Goal: Task Accomplishment & Management: Use online tool/utility

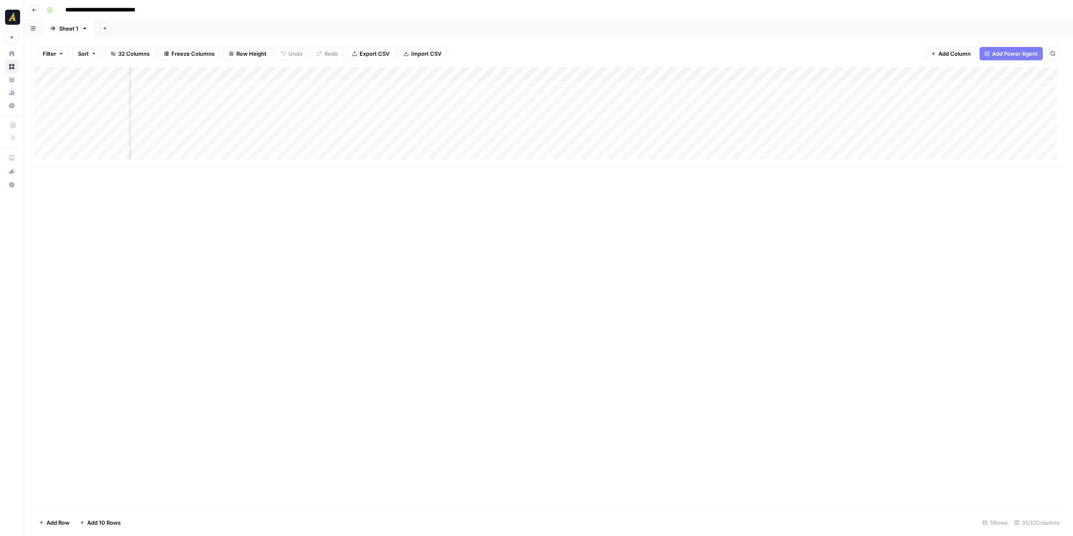
scroll to position [0, 990]
click at [425, 86] on div "Add Column" at bounding box center [548, 109] width 1029 height 85
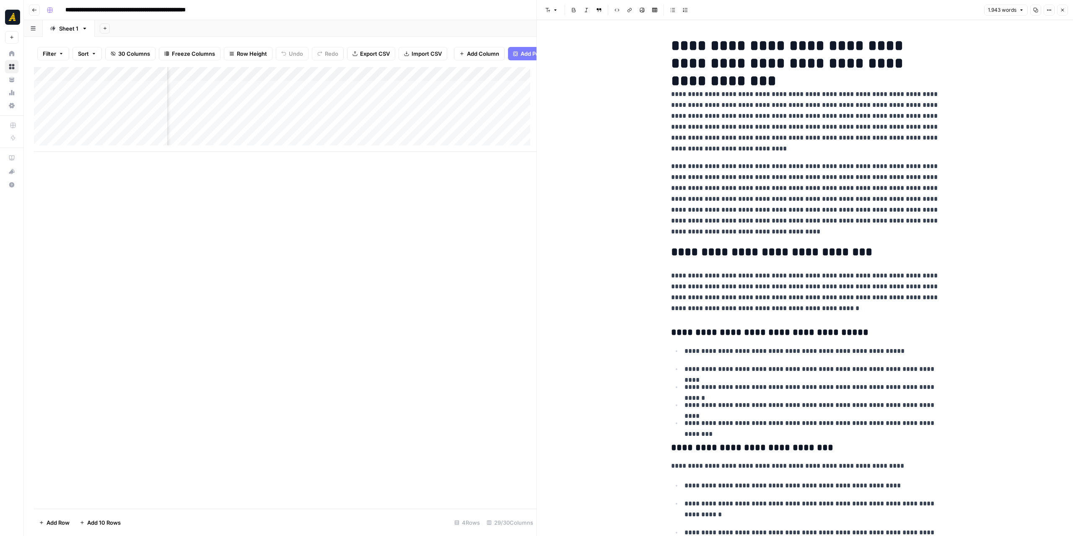
click at [411, 110] on div "Add Column" at bounding box center [285, 109] width 503 height 85
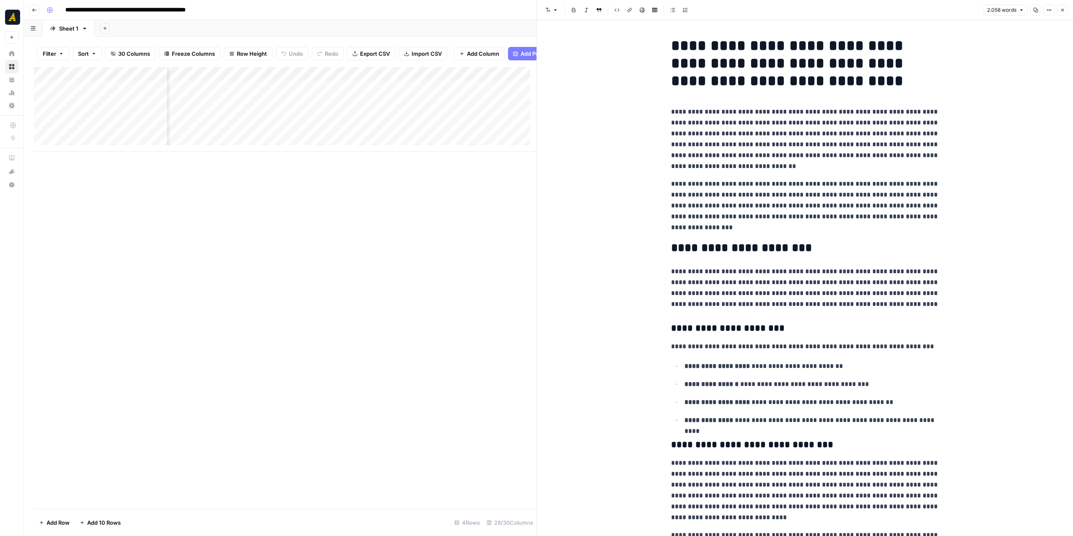
click at [418, 92] on div "Add Column" at bounding box center [285, 109] width 503 height 85
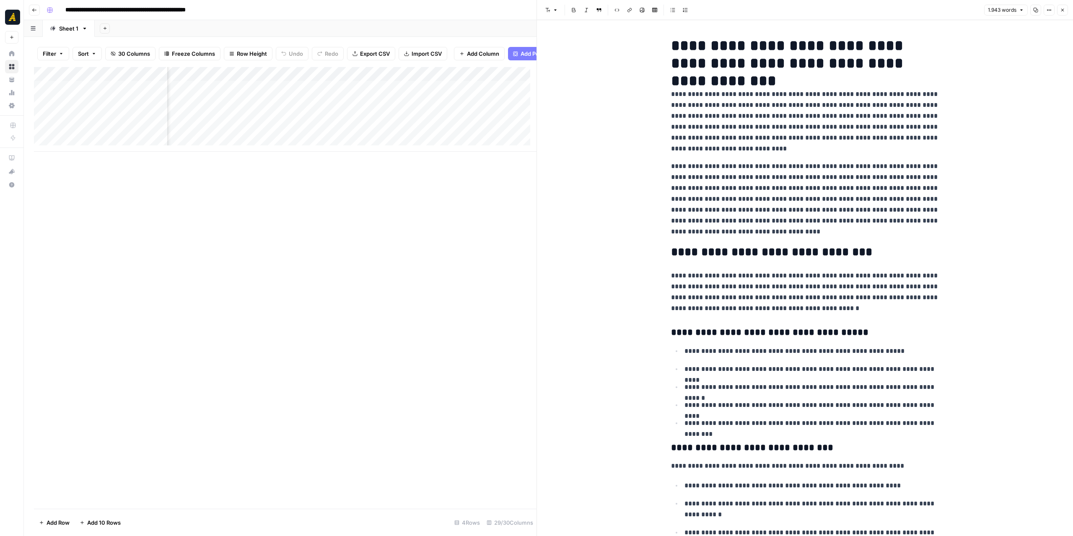
scroll to position [0, 218]
click at [326, 95] on div "Add Column" at bounding box center [285, 109] width 503 height 85
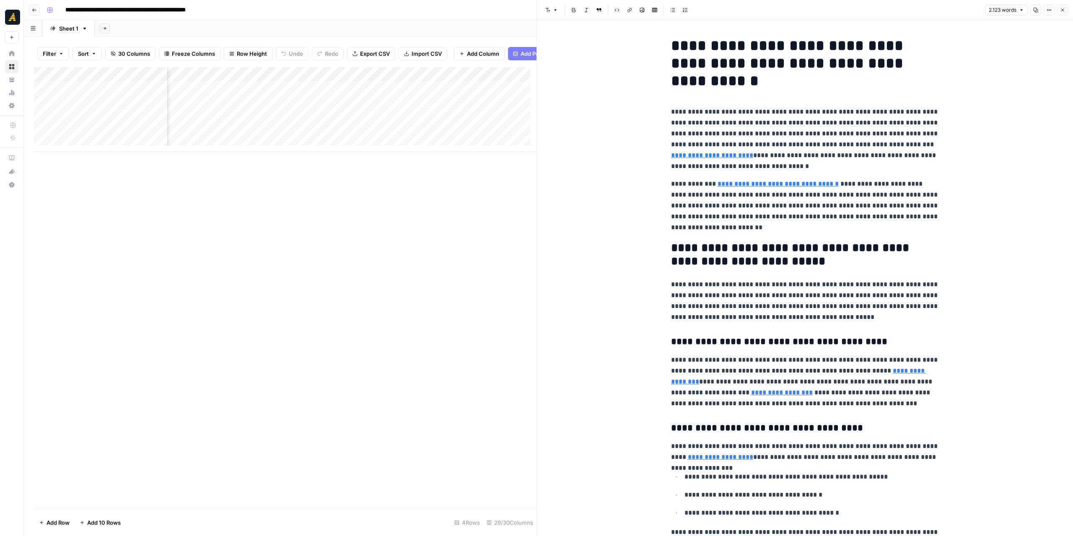
click at [1062, 10] on icon "button" at bounding box center [1062, 10] width 5 height 5
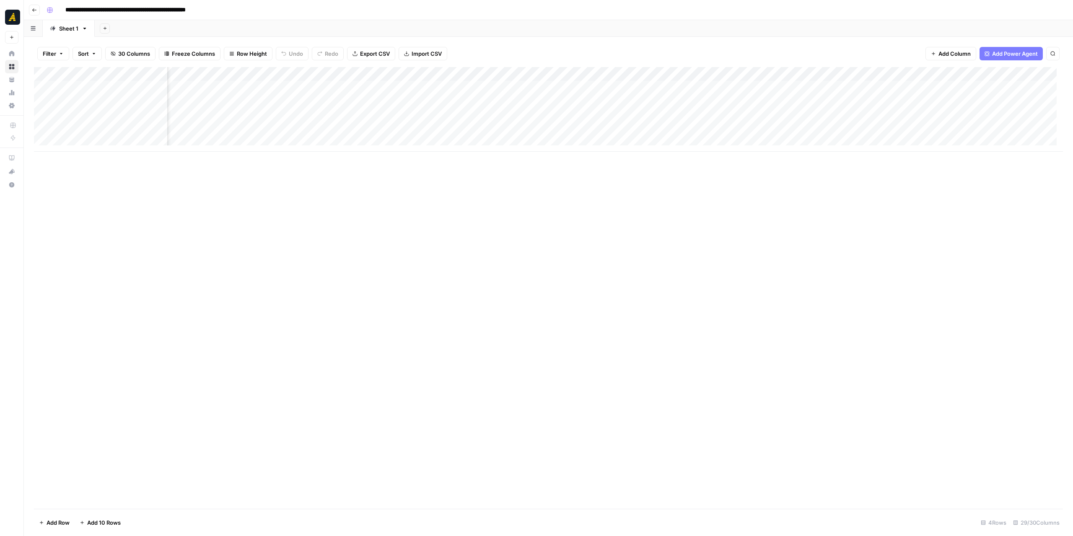
scroll to position [0, 1150]
click at [446, 87] on div "Add Column" at bounding box center [548, 109] width 1029 height 85
click at [463, 75] on div "Add Column" at bounding box center [548, 109] width 1029 height 85
click at [423, 157] on span "Edit Workflow" at bounding box center [426, 156] width 73 height 8
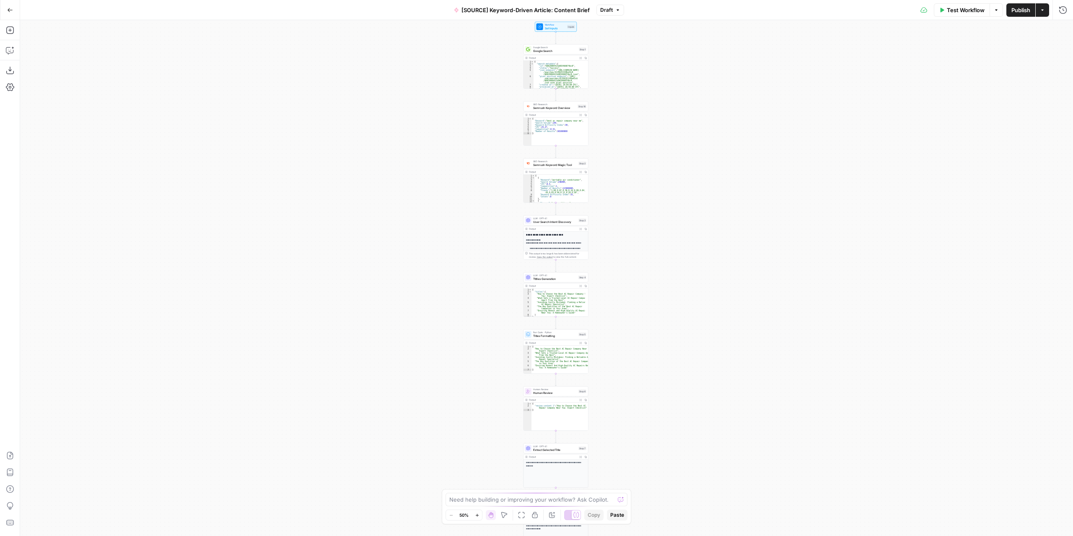
click at [646, 250] on div "Workflow Set Inputs Inputs Google Search Google Search Step 1 Output Expand Out…" at bounding box center [546, 278] width 1053 height 516
drag, startPoint x: 652, startPoint y: 156, endPoint x: 645, endPoint y: 236, distance: 80.4
click at [645, 236] on div "Workflow Set Inputs Inputs Google Search Google Search Step 1 Output Expand Out…" at bounding box center [546, 278] width 1053 height 516
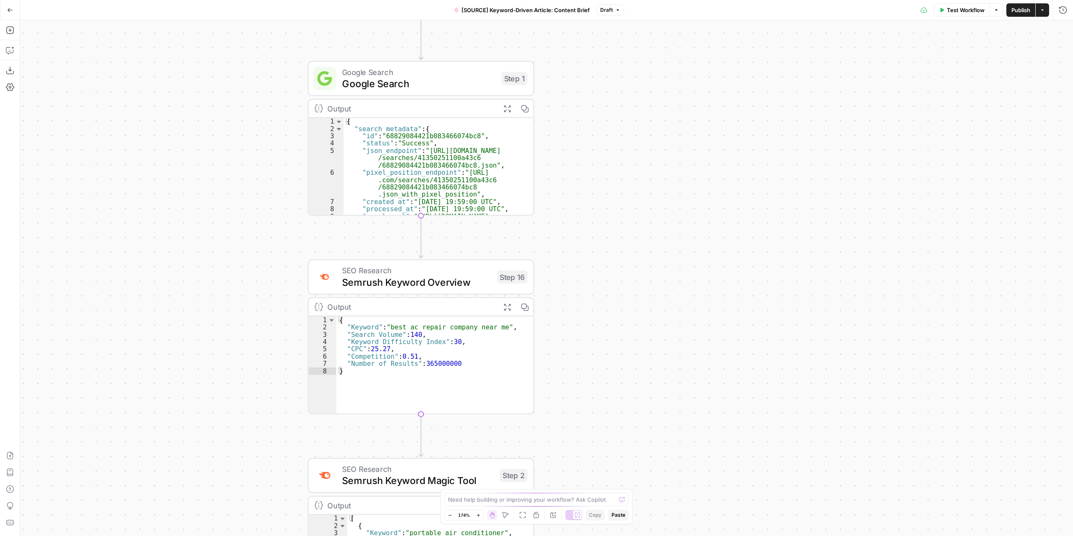
drag, startPoint x: 611, startPoint y: 166, endPoint x: 648, endPoint y: 166, distance: 36.9
click at [648, 166] on div "Workflow Set Inputs Inputs Google Search Google Search Step 1 Output Expand Out…" at bounding box center [546, 278] width 1053 height 516
click at [446, 86] on span "Google Search" at bounding box center [418, 83] width 153 height 15
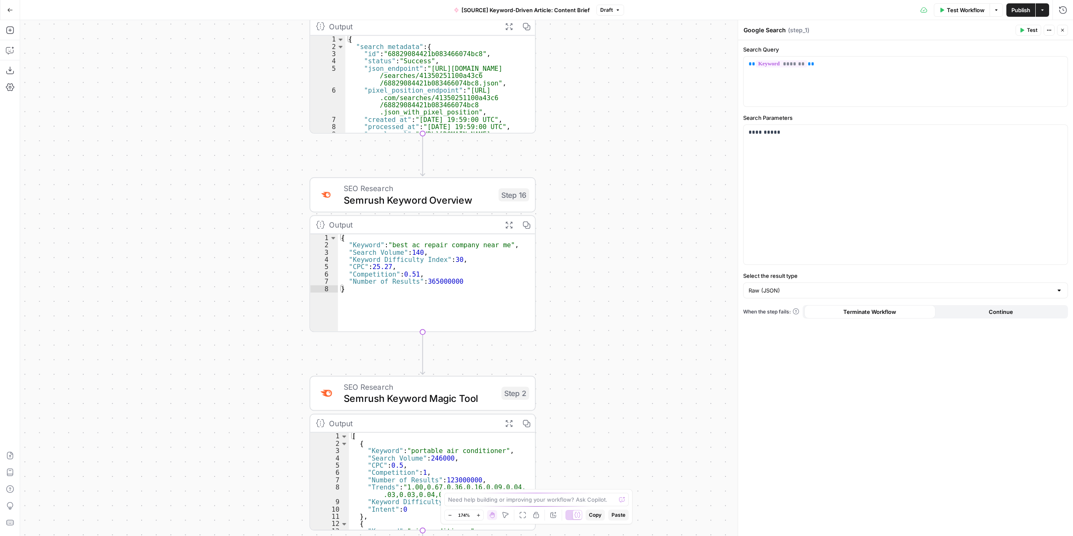
drag, startPoint x: 662, startPoint y: 257, endPoint x: 664, endPoint y: 182, distance: 75.5
click at [664, 182] on div "Workflow Set Inputs Inputs Google Search Google Search Step 1 Output Expand Out…" at bounding box center [546, 278] width 1053 height 516
click at [478, 198] on span "Semrush Keyword Overview" at bounding box center [418, 200] width 149 height 15
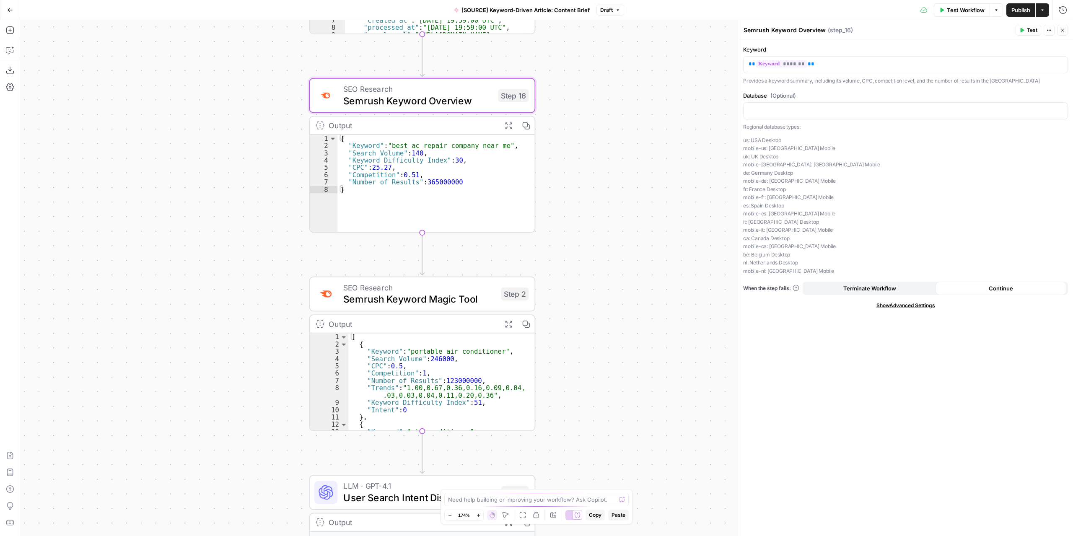
drag, startPoint x: 647, startPoint y: 335, endPoint x: 647, endPoint y: 240, distance: 95.2
click at [646, 235] on div "Workflow Set Inputs Inputs Google Search Google Search Step 1 Output Expand Out…" at bounding box center [546, 278] width 1053 height 516
drag, startPoint x: 637, startPoint y: 299, endPoint x: 636, endPoint y: 239, distance: 60.0
click at [636, 239] on div "Workflow Set Inputs Inputs Google Search Google Search Step 1 Output Expand Out…" at bounding box center [546, 278] width 1053 height 516
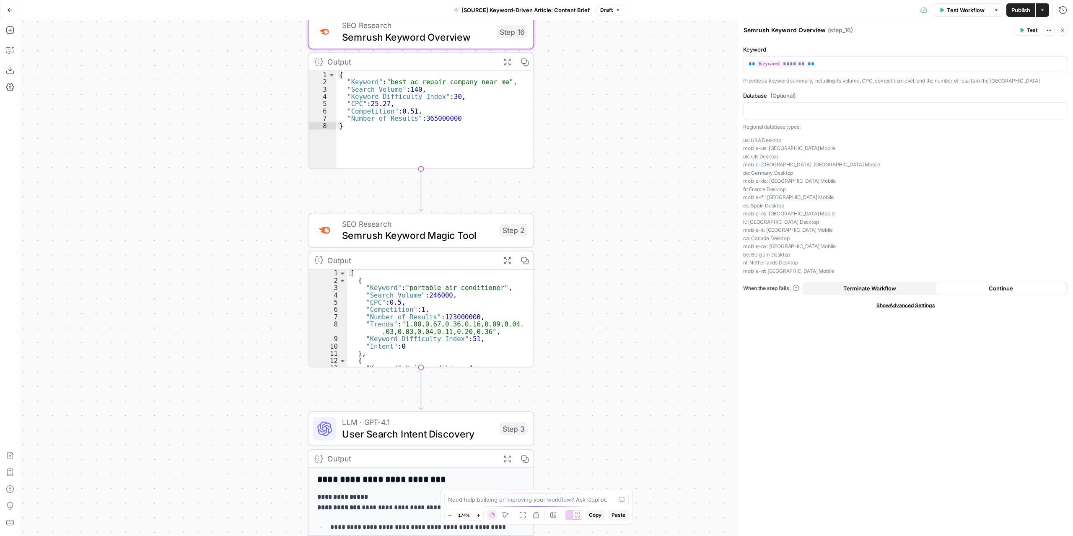
drag, startPoint x: 618, startPoint y: 303, endPoint x: 618, endPoint y: 245, distance: 58.3
click at [618, 245] on div "Workflow Set Inputs Inputs Google Search Google Search Step 1 Output Expand Out…" at bounding box center [546, 278] width 1053 height 516
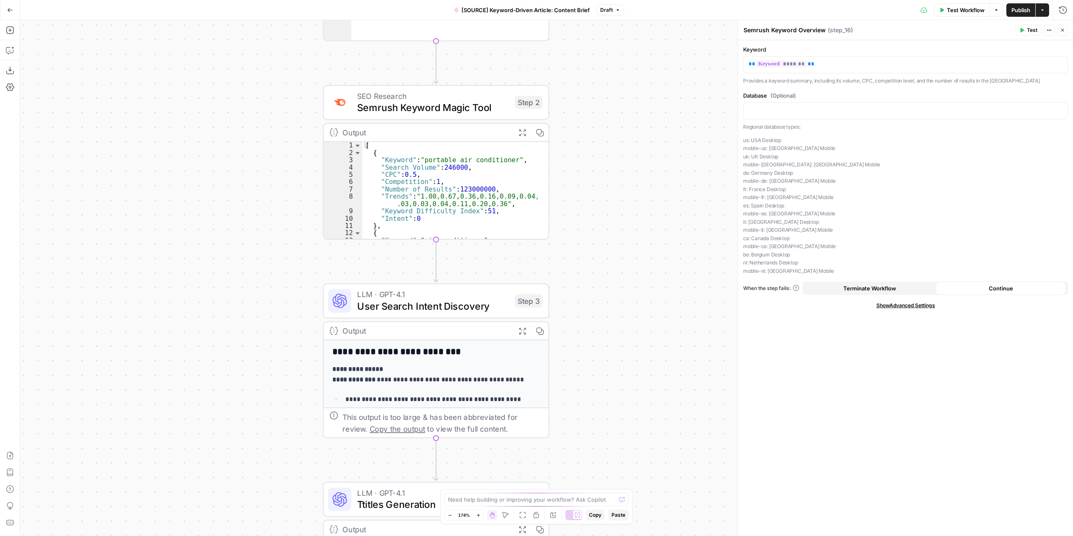
drag, startPoint x: 608, startPoint y: 301, endPoint x: 623, endPoint y: 230, distance: 71.9
click at [623, 230] on div "Workflow Set Inputs Inputs Google Search Google Search Step 1 Output Expand Out…" at bounding box center [546, 278] width 1053 height 516
drag, startPoint x: 621, startPoint y: 306, endPoint x: 643, endPoint y: 271, distance: 40.5
click at [642, 221] on div "Workflow Set Inputs Inputs Google Search Google Search Step 1 Output Expand Out…" at bounding box center [546, 278] width 1053 height 516
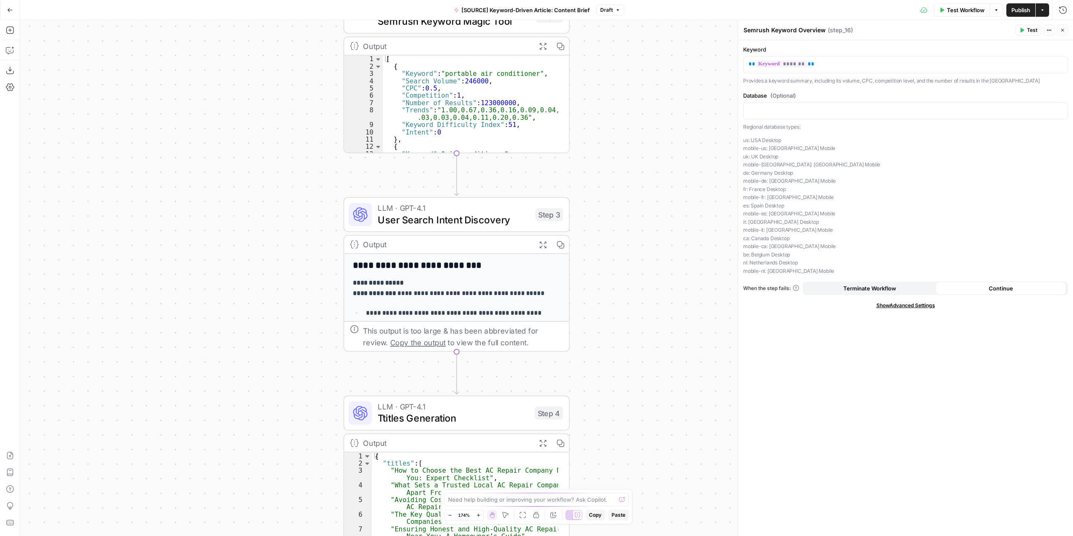
drag, startPoint x: 639, startPoint y: 279, endPoint x: 626, endPoint y: 249, distance: 33.1
click at [631, 252] on div "Workflow Set Inputs Inputs Google Search Google Search Step 1 Output Expand Out…" at bounding box center [546, 278] width 1053 height 516
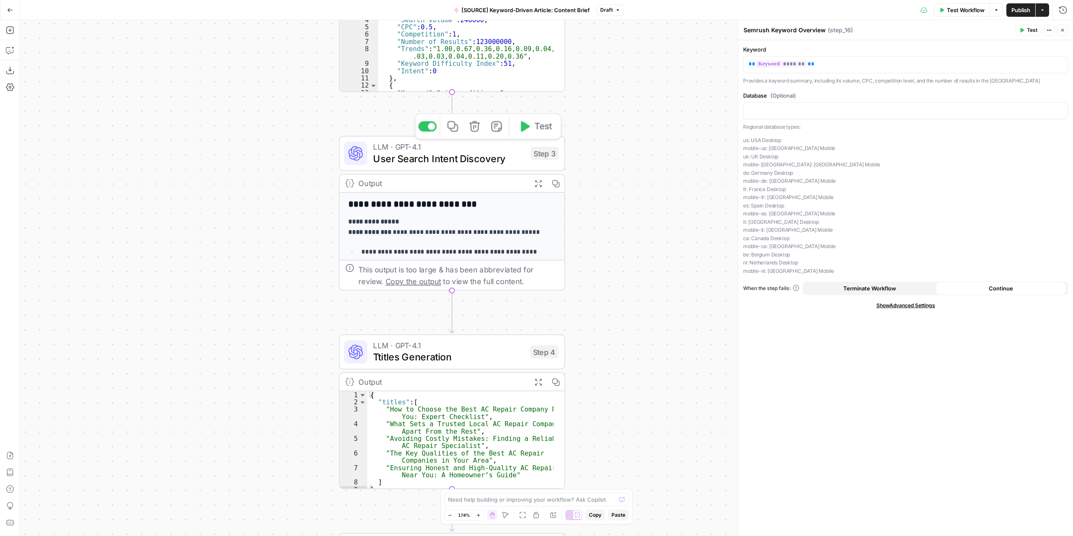
click at [492, 162] on span "User Search Intent Discovery" at bounding box center [449, 158] width 152 height 15
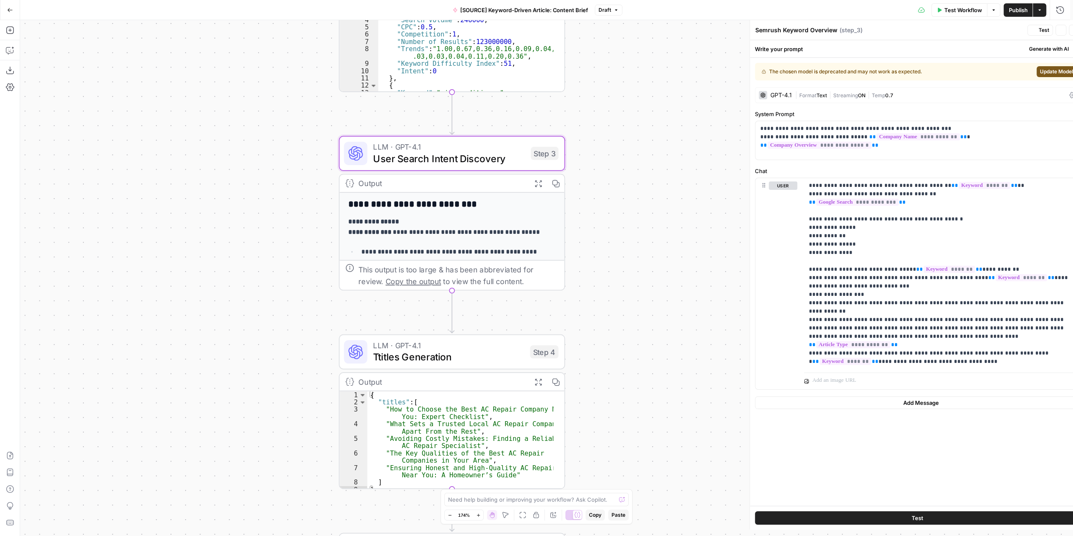
type textarea "User Search Intent Discovery"
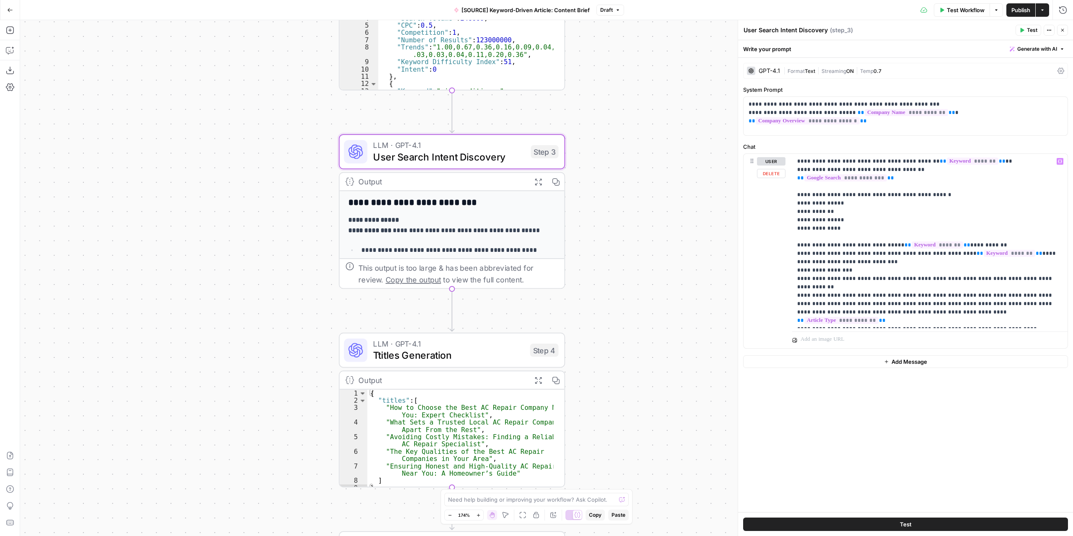
drag, startPoint x: 667, startPoint y: 369, endPoint x: 668, endPoint y: 284, distance: 84.7
click at [669, 284] on div "Workflow Set Inputs Inputs Google Search Google Search Step 1 Output Expand Out…" at bounding box center [546, 278] width 1053 height 516
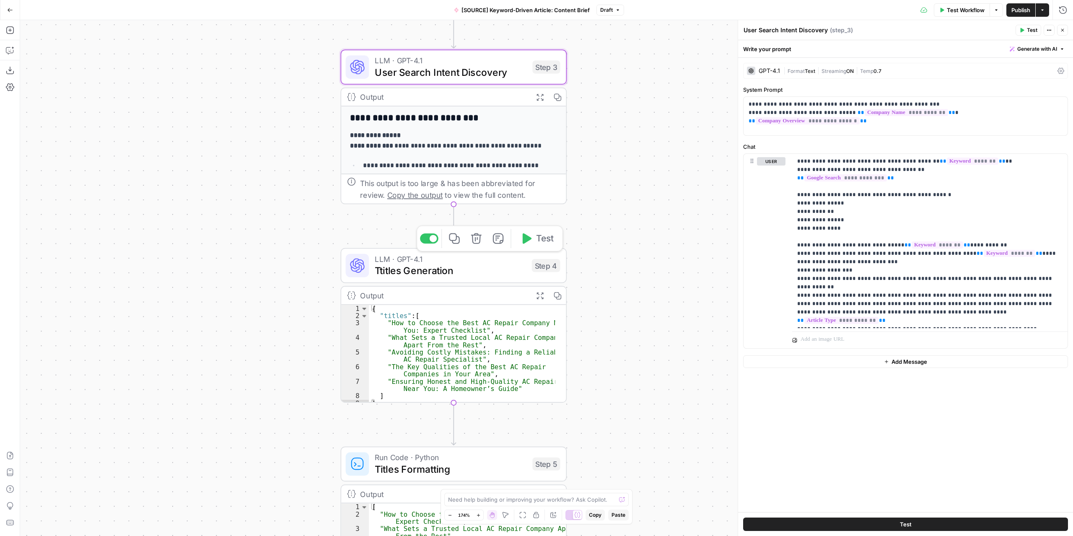
click at [509, 269] on span "Ttitles Generation" at bounding box center [450, 270] width 151 height 15
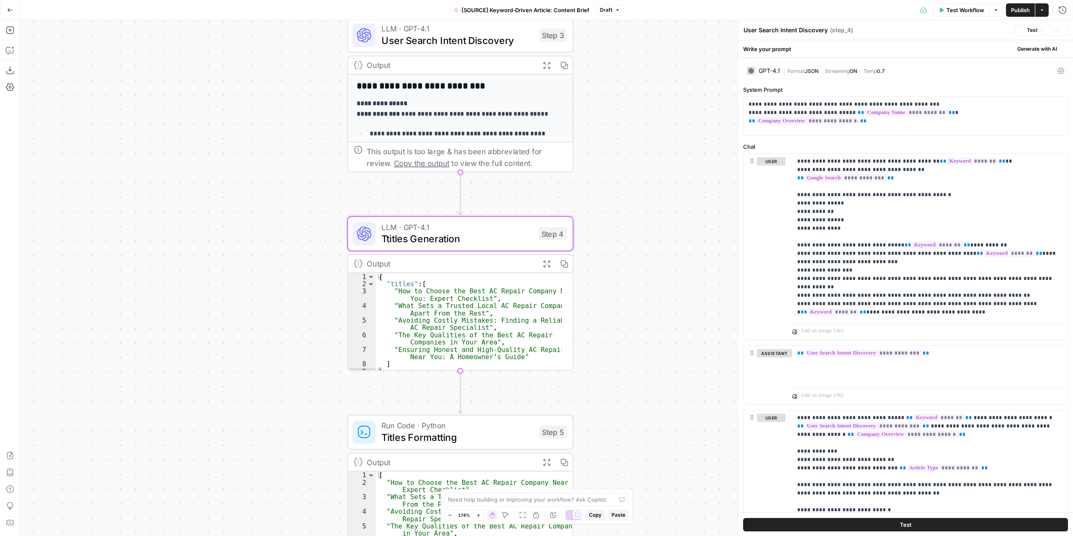
type textarea "Ttitles Generation"
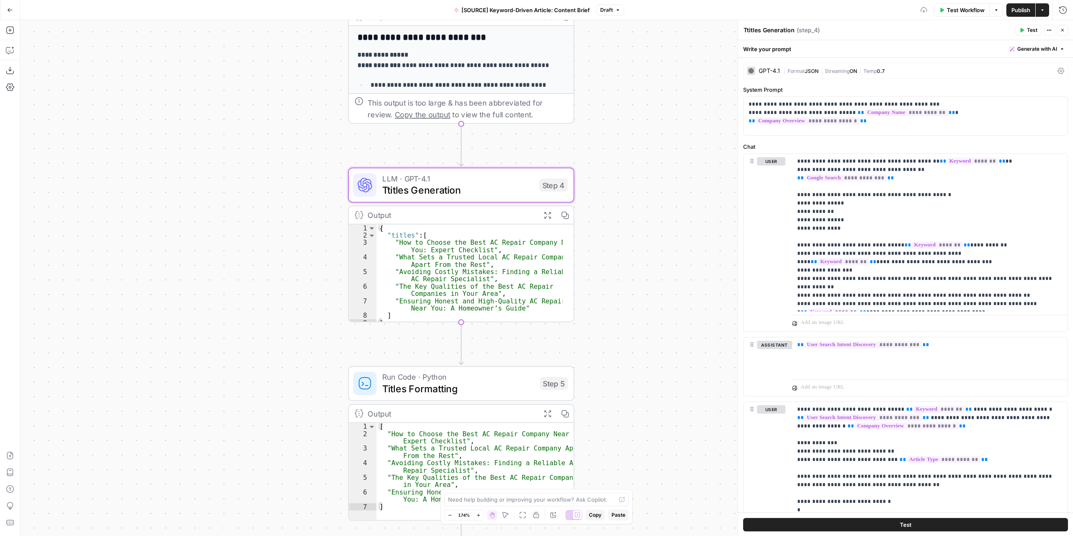
drag, startPoint x: 646, startPoint y: 337, endPoint x: 647, endPoint y: 288, distance: 48.6
click at [647, 288] on div "Workflow Set Inputs Inputs Google Search Google Search Step 1 Output Expand Out…" at bounding box center [546, 278] width 1053 height 516
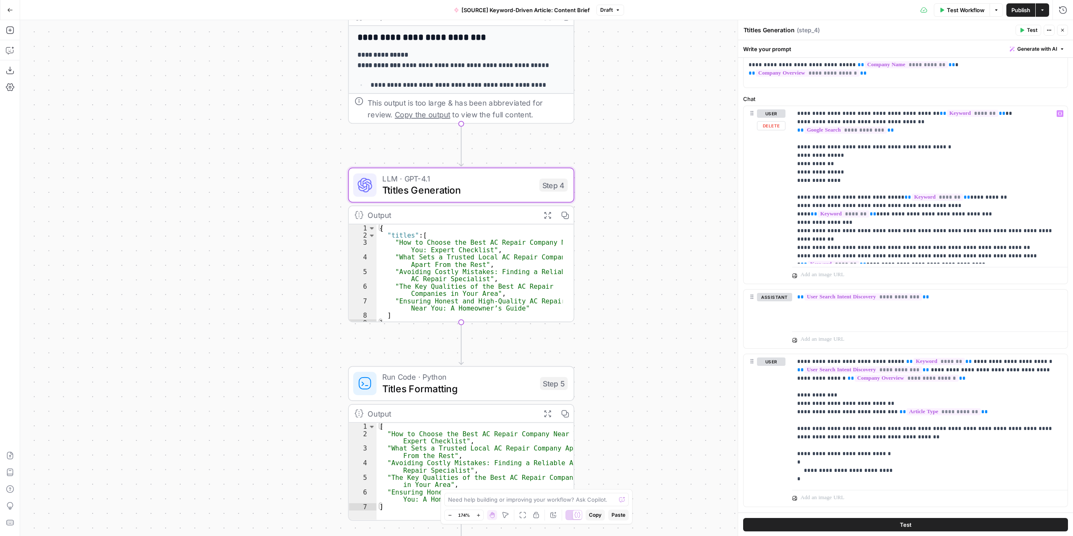
scroll to position [65, 0]
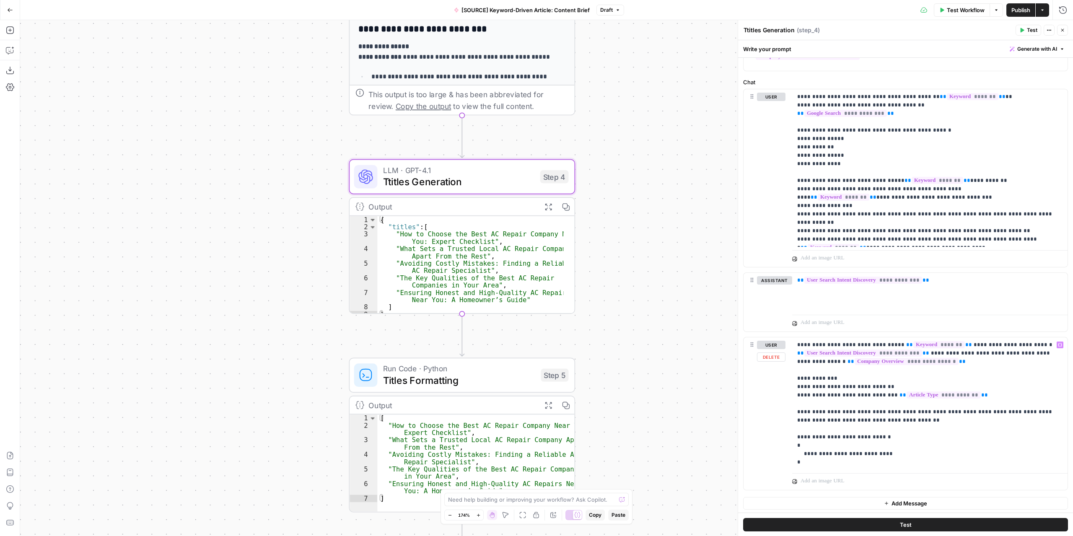
drag, startPoint x: 636, startPoint y: 420, endPoint x: 628, endPoint y: 341, distance: 79.6
click at [632, 335] on div "Workflow Set Inputs Inputs Google Search Google Search Step 1 Output Expand Out…" at bounding box center [546, 278] width 1053 height 516
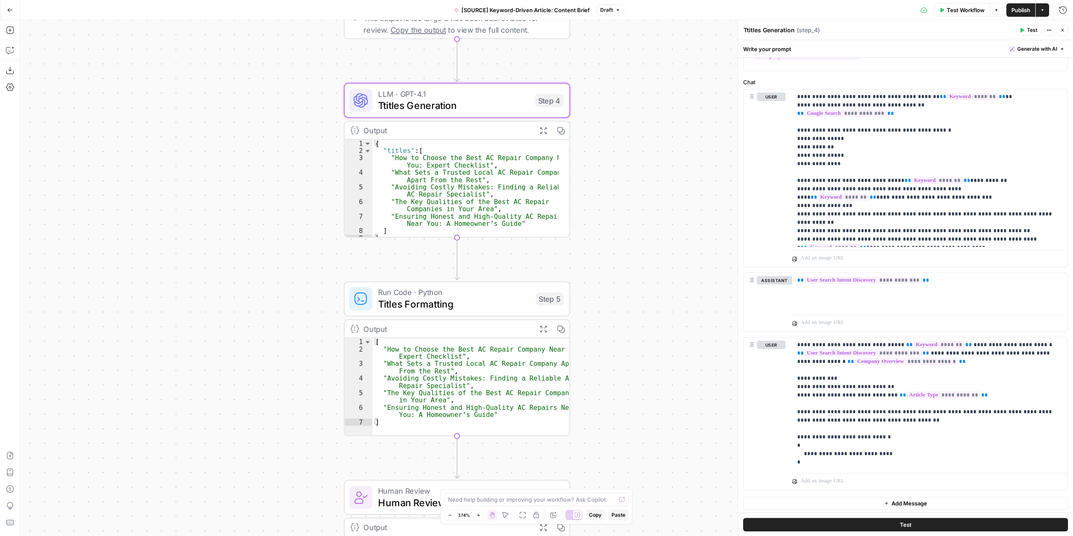
click at [483, 298] on span "Titles Formatting" at bounding box center [454, 304] width 152 height 15
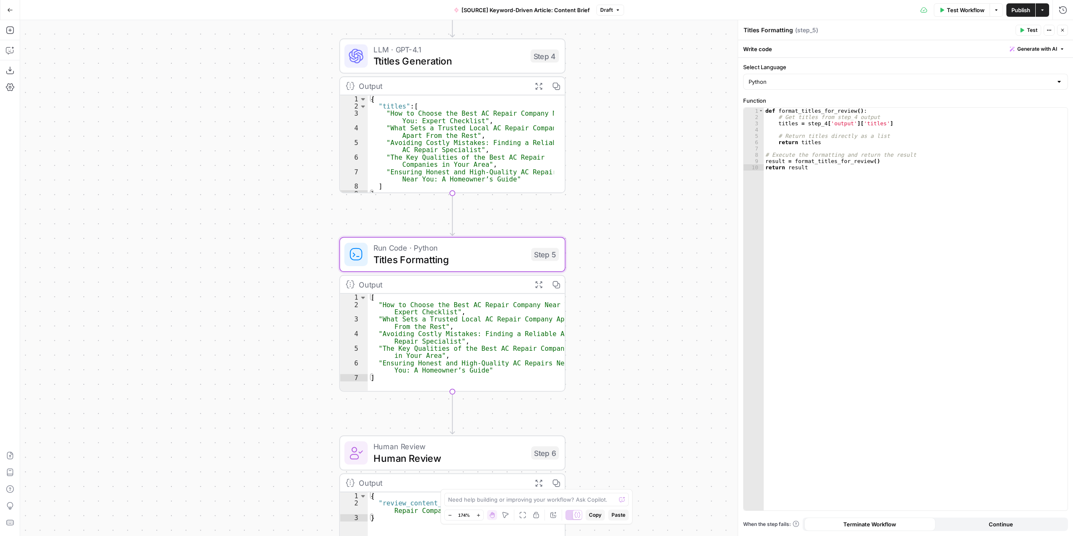
drag, startPoint x: 647, startPoint y: 362, endPoint x: 727, endPoint y: 293, distance: 105.2
click at [647, 353] on div "Workflow Set Inputs Inputs Google Search Google Search Step 1 Output Expand Out…" at bounding box center [546, 278] width 1053 height 516
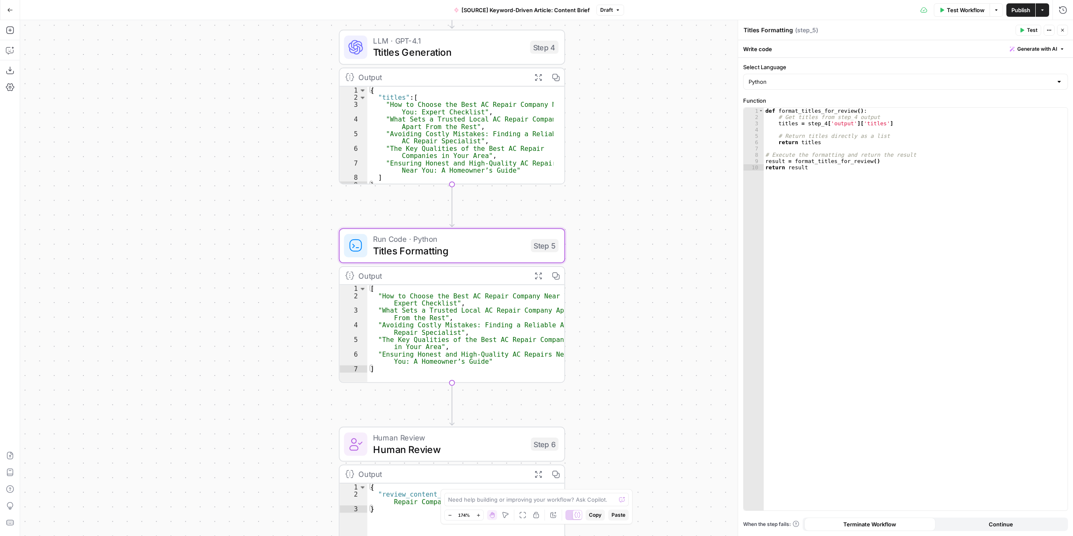
drag, startPoint x: 620, startPoint y: 333, endPoint x: 630, endPoint y: 262, distance: 71.5
click at [630, 262] on div "Workflow Set Inputs Inputs Google Search Google Search Step 1 Output Expand Out…" at bounding box center [546, 278] width 1053 height 516
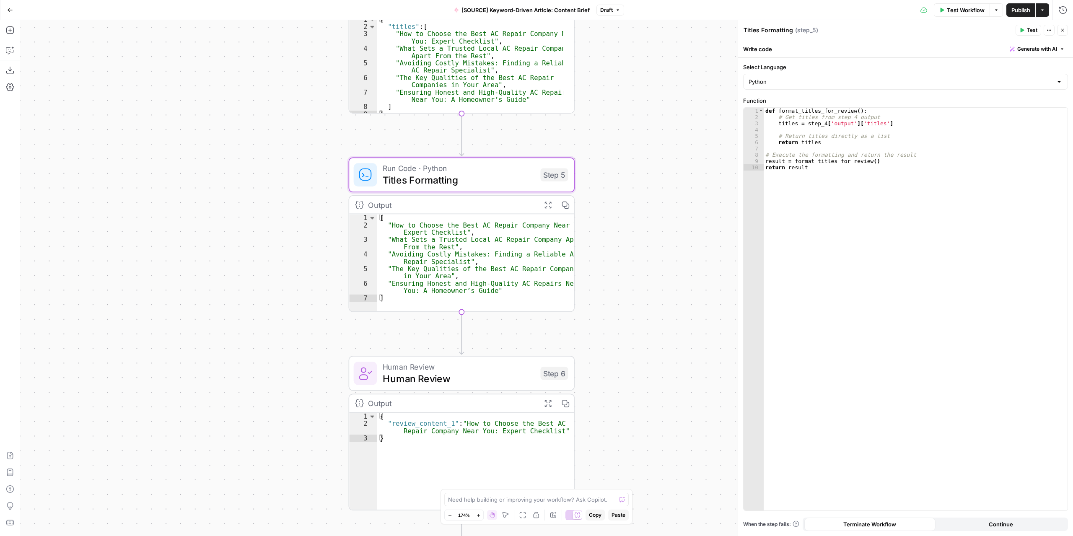
drag, startPoint x: 647, startPoint y: 335, endPoint x: 658, endPoint y: 245, distance: 90.7
click at [658, 247] on div "Workflow Set Inputs Inputs Google Search Google Search Step 1 Output Expand Out…" at bounding box center [546, 278] width 1053 height 516
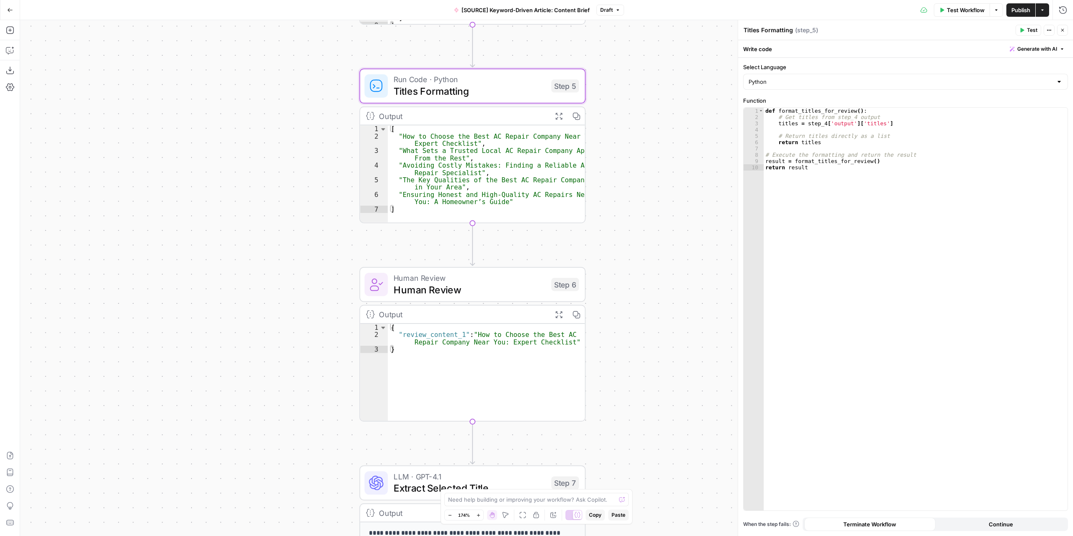
drag, startPoint x: 664, startPoint y: 326, endPoint x: 664, endPoint y: 244, distance: 81.8
click at [664, 245] on div "Workflow Set Inputs Inputs Google Search Google Search Step 1 Output Expand Out…" at bounding box center [546, 278] width 1053 height 516
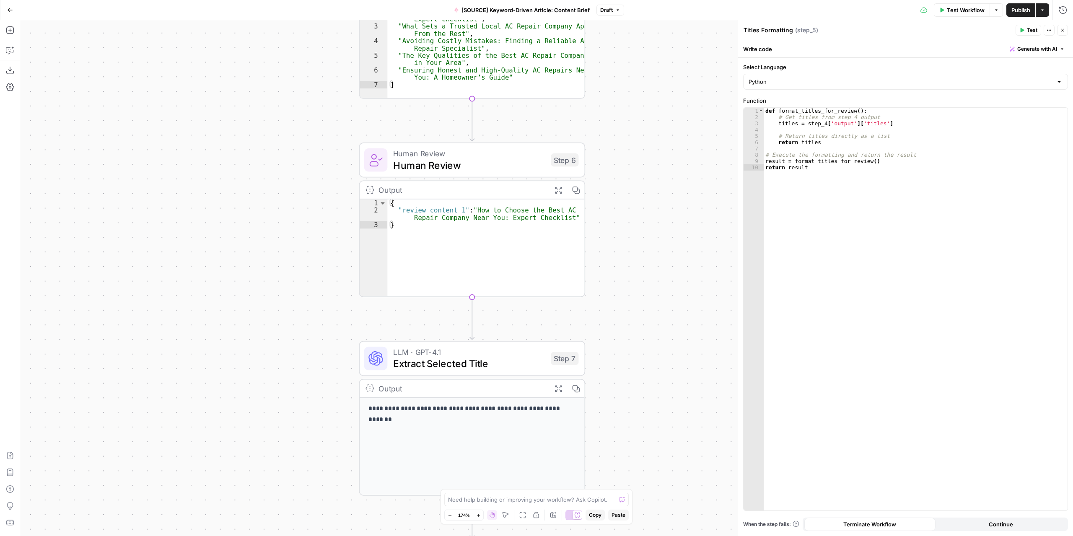
drag, startPoint x: 664, startPoint y: 287, endPoint x: 663, endPoint y: 257, distance: 30.6
click at [665, 245] on div "Workflow Set Inputs Inputs Google Search Google Search Step 1 Output Expand Out…" at bounding box center [546, 278] width 1053 height 516
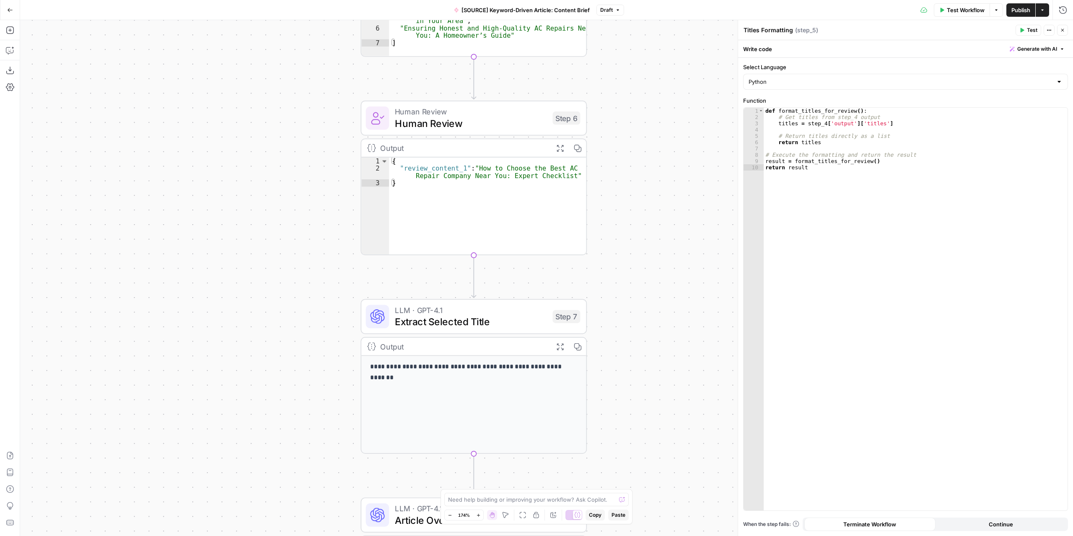
drag, startPoint x: 665, startPoint y: 325, endPoint x: 662, endPoint y: 221, distance: 104.0
click at [663, 225] on div "Workflow Set Inputs Inputs Google Search Google Search Step 1 Output Expand Out…" at bounding box center [546, 278] width 1053 height 516
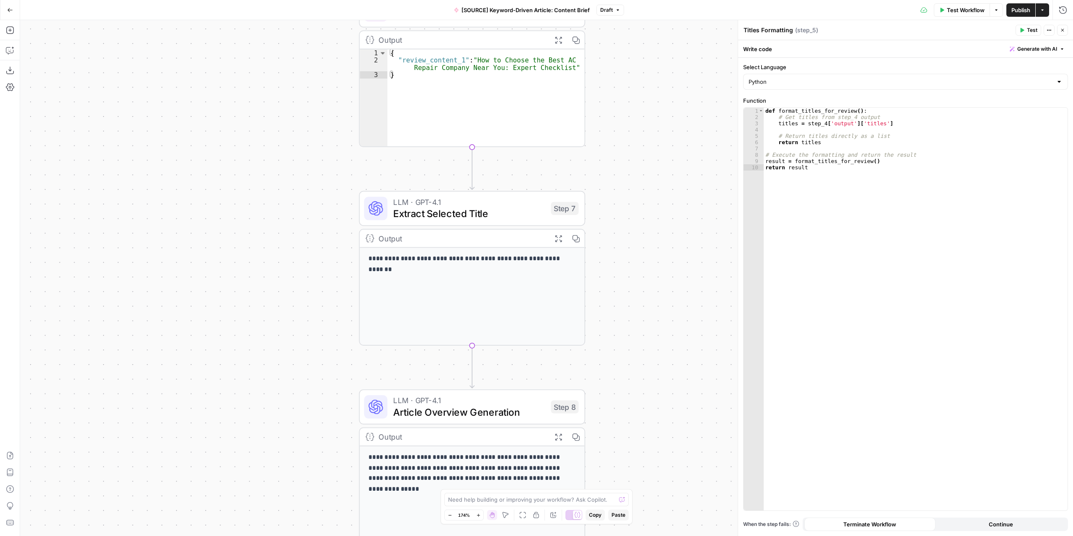
drag, startPoint x: 657, startPoint y: 300, endPoint x: 653, endPoint y: 217, distance: 83.1
click at [654, 219] on div "Workflow Set Inputs Inputs Google Search Google Search Step 1 Output Expand Out…" at bounding box center [546, 278] width 1053 height 516
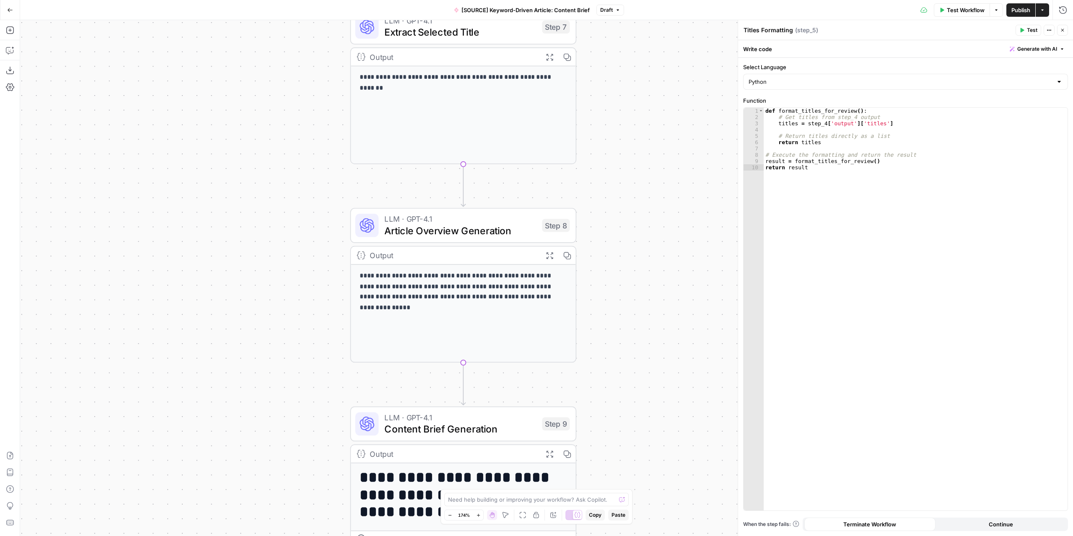
drag, startPoint x: 652, startPoint y: 227, endPoint x: 642, endPoint y: 224, distance: 10.0
click at [643, 200] on div "Workflow Set Inputs Inputs Google Search Google Search Step 1 Output Expand Out…" at bounding box center [546, 278] width 1053 height 516
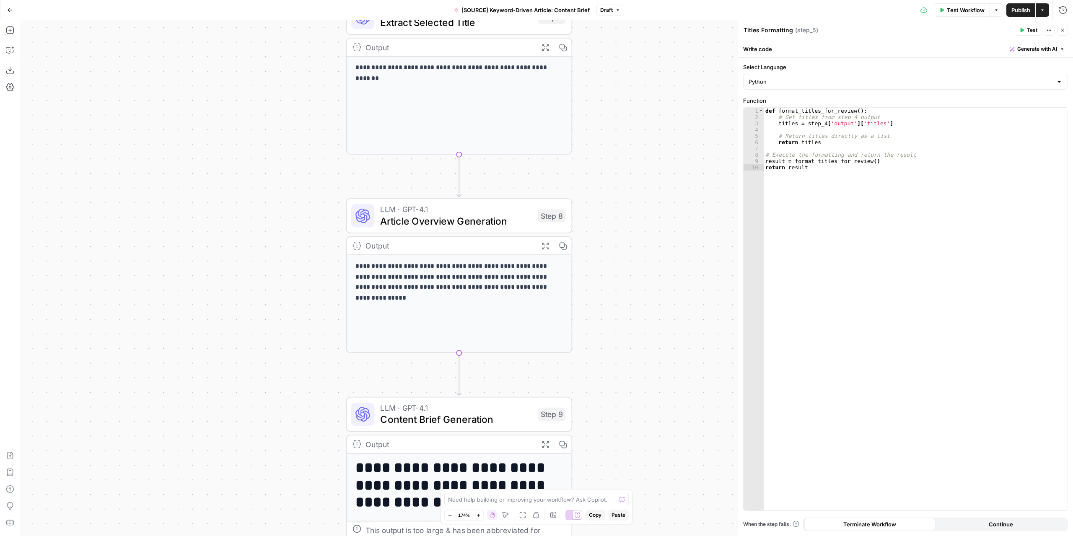
drag, startPoint x: 652, startPoint y: 306, endPoint x: 652, endPoint y: 159, distance: 146.3
click at [653, 161] on div "Workflow Set Inputs Inputs Google Search Google Search Step 1 Output Expand Out…" at bounding box center [546, 278] width 1053 height 516
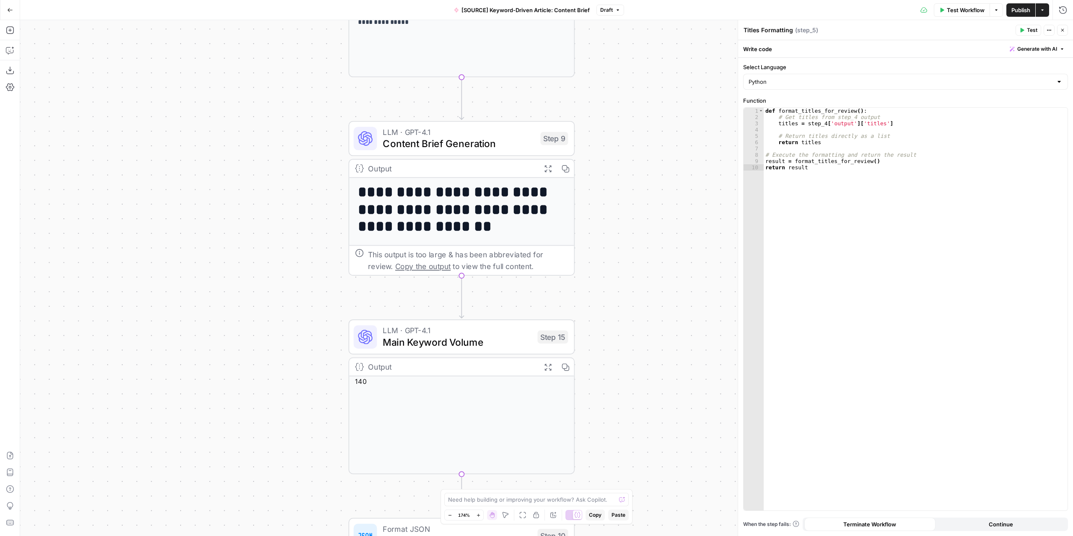
drag, startPoint x: 648, startPoint y: 281, endPoint x: 650, endPoint y: 145, distance: 135.9
click at [650, 146] on div "Workflow Set Inputs Inputs Google Search Google Search Step 1 Output Expand Out…" at bounding box center [546, 278] width 1053 height 516
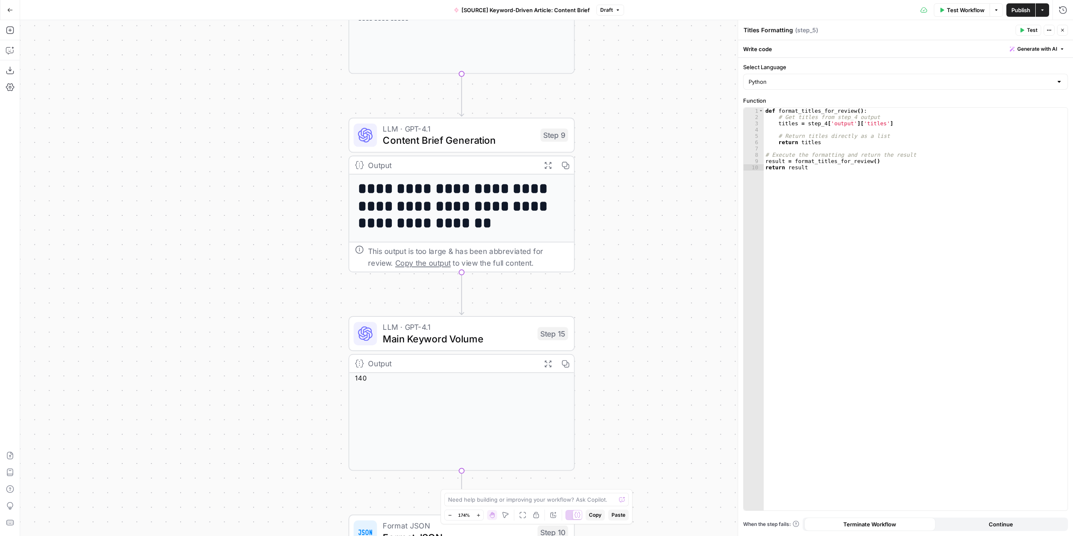
drag, startPoint x: 650, startPoint y: 291, endPoint x: 657, endPoint y: 200, distance: 91.2
click at [659, 151] on div "Workflow Set Inputs Inputs Google Search Google Search Step 1 Output Expand Out…" at bounding box center [546, 278] width 1053 height 516
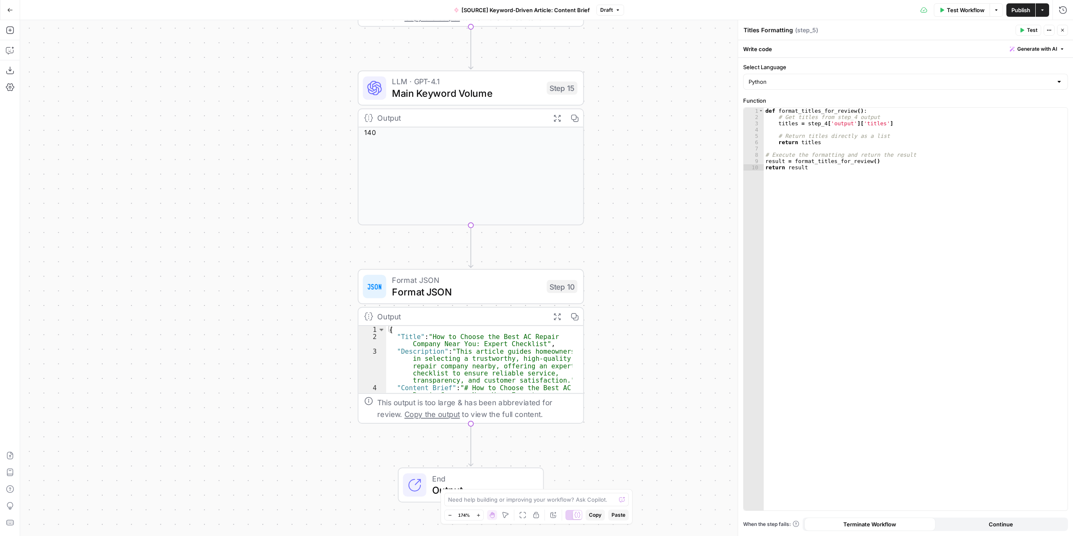
drag, startPoint x: 652, startPoint y: 253, endPoint x: 651, endPoint y: 153, distance: 99.4
click at [652, 157] on div "Workflow Set Inputs Inputs Google Search Google Search Step 1 Output Expand Out…" at bounding box center [546, 278] width 1053 height 516
drag, startPoint x: 658, startPoint y: 198, endPoint x: 658, endPoint y: 188, distance: 10.5
click at [658, 189] on div "Workflow Set Inputs Inputs Google Search Google Search Step 1 Output Expand Out…" at bounding box center [546, 278] width 1053 height 516
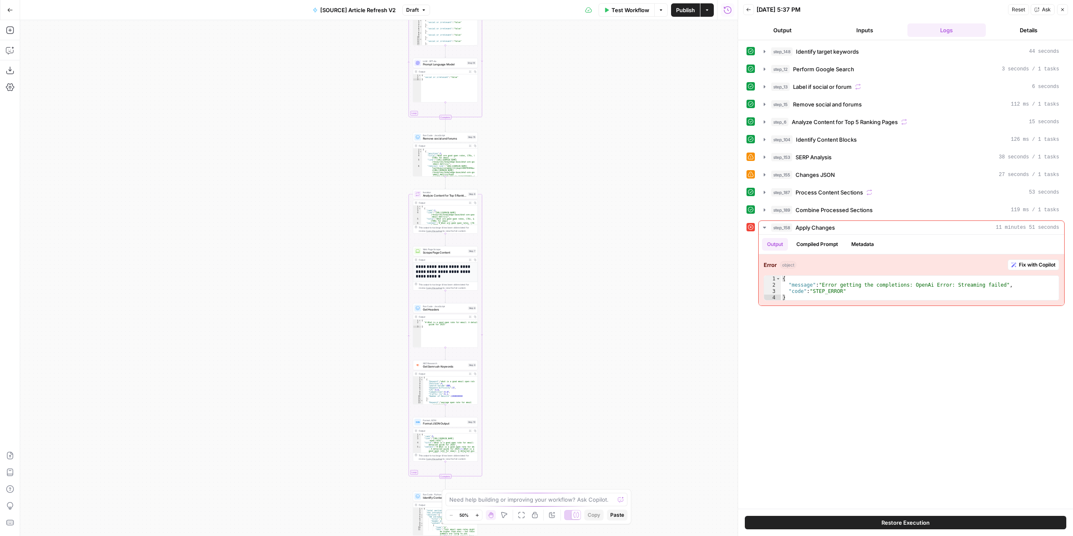
drag, startPoint x: 491, startPoint y: 115, endPoint x: 556, endPoint y: 407, distance: 299.0
click at [556, 411] on div "true false true false true false Workflow Set Inputs Inputs Power Agent Identif…" at bounding box center [379, 278] width 718 height 516
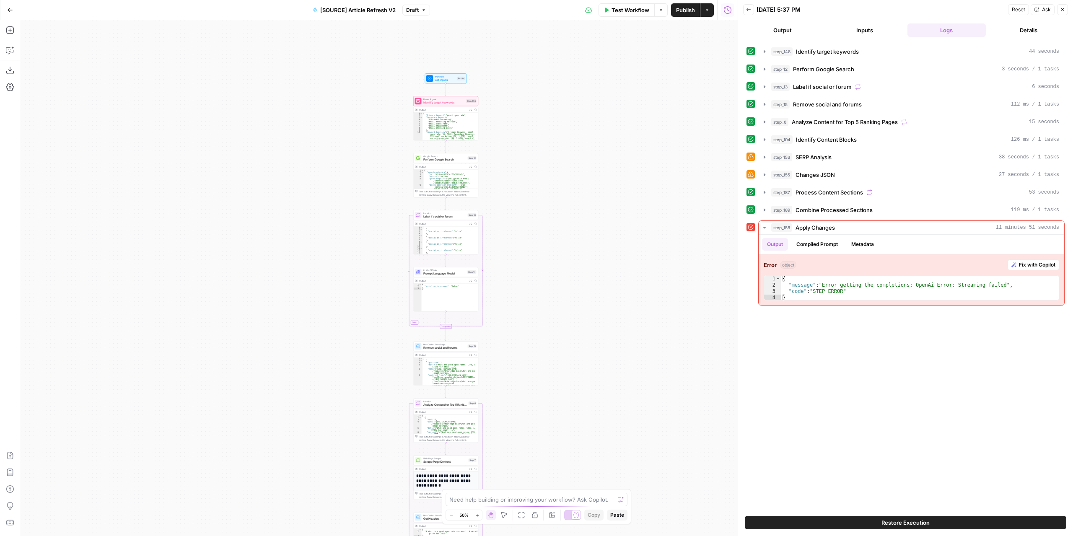
drag, startPoint x: 571, startPoint y: 170, endPoint x: 569, endPoint y: 375, distance: 204.6
click at [571, 378] on div "true false true false true false Workflow Set Inputs Inputs Power Agent Identif…" at bounding box center [379, 278] width 718 height 516
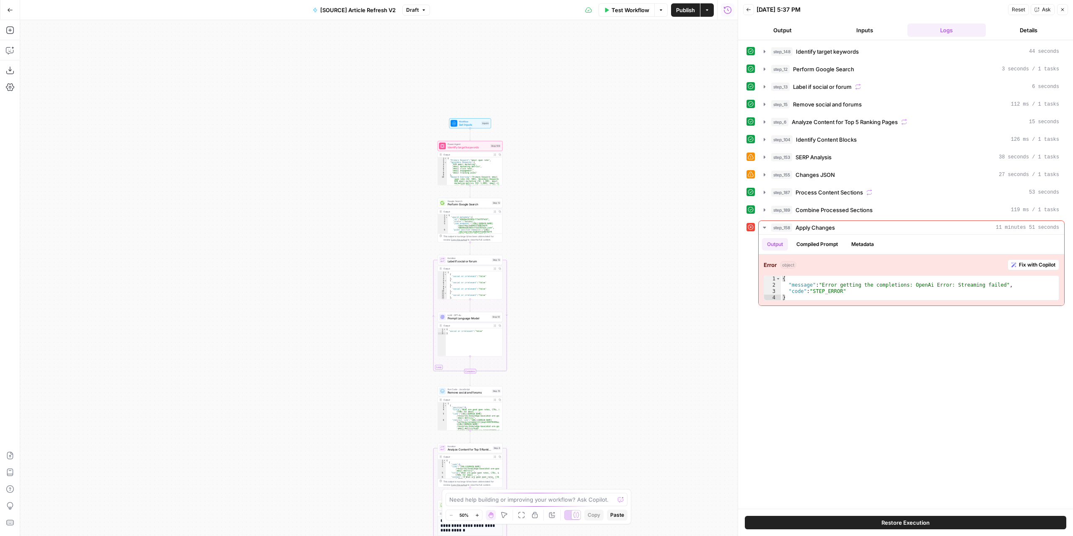
drag, startPoint x: 570, startPoint y: 241, endPoint x: 599, endPoint y: 270, distance: 40.3
click at [600, 268] on div "true false true false true false Workflow Set Inputs Inputs Power Agent Identif…" at bounding box center [379, 278] width 718 height 516
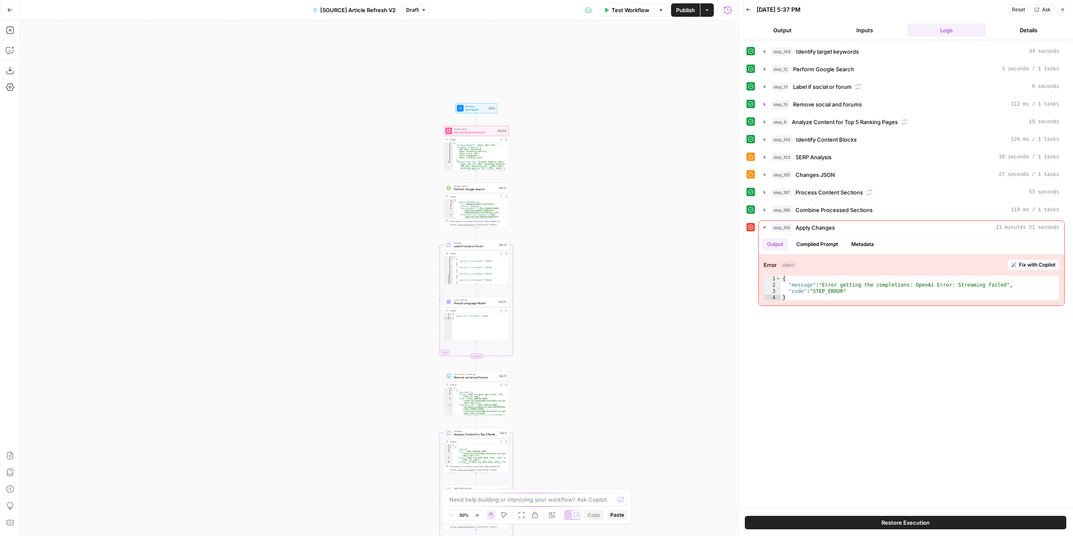
drag, startPoint x: 589, startPoint y: 333, endPoint x: 631, endPoint y: 108, distance: 229.5
click at [631, 110] on div "true false true false true false Workflow Set Inputs Inputs Power Agent Identif…" at bounding box center [379, 278] width 718 height 516
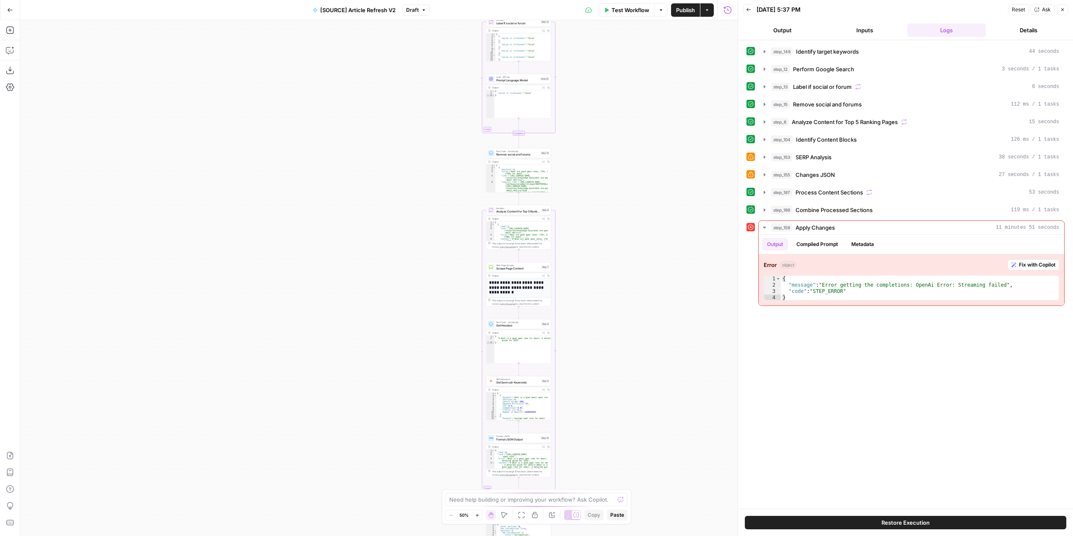
drag, startPoint x: 610, startPoint y: 340, endPoint x: 603, endPoint y: 123, distance: 217.3
click at [603, 127] on div "true false true false true false Workflow Set Inputs Inputs Power Agent Identif…" at bounding box center [379, 278] width 718 height 516
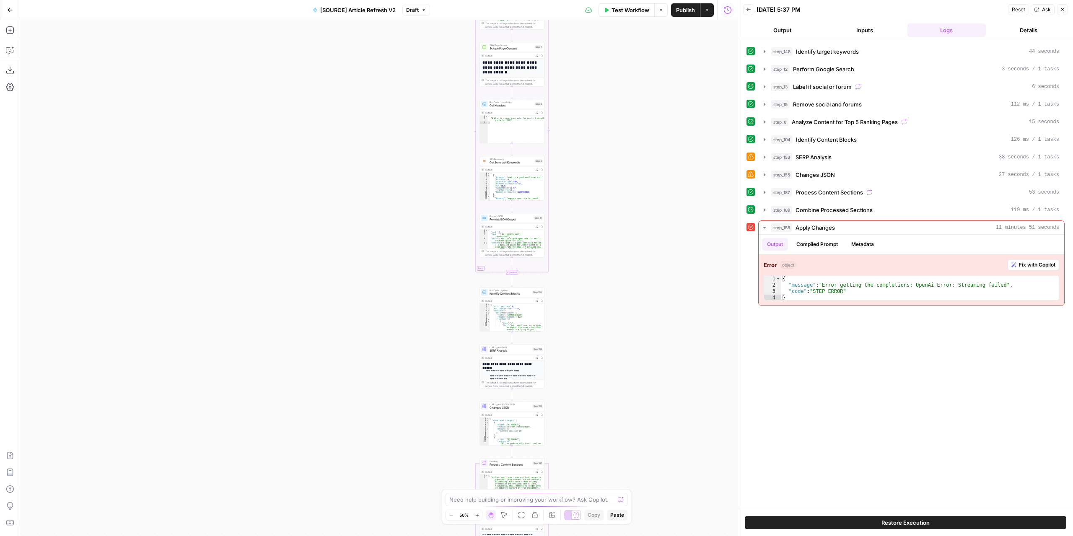
drag, startPoint x: 611, startPoint y: 332, endPoint x: 620, endPoint y: 135, distance: 197.3
click at [620, 139] on div "true false true false true false Workflow Set Inputs Inputs Power Agent Identif…" at bounding box center [379, 278] width 718 height 516
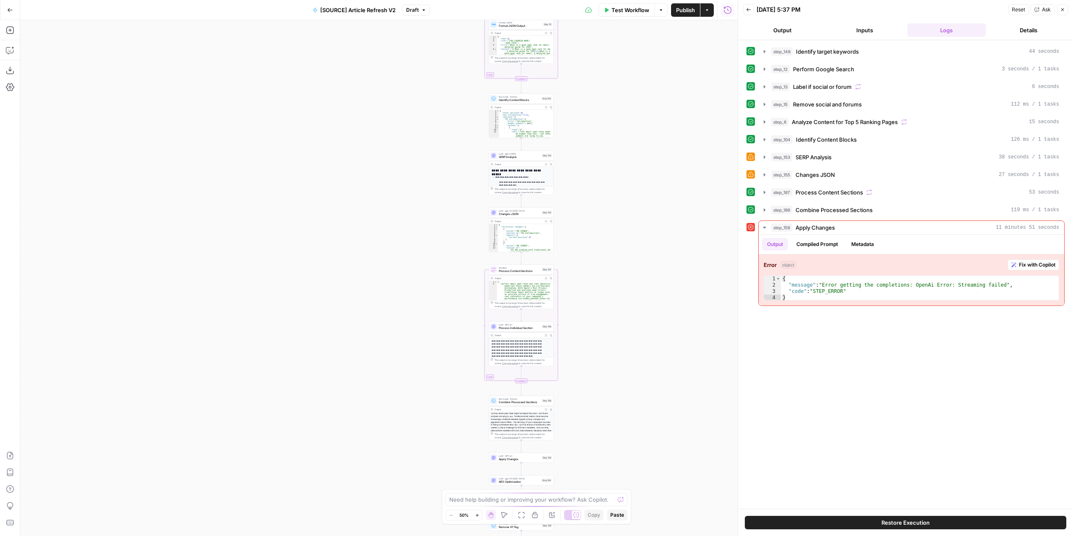
drag, startPoint x: 618, startPoint y: 244, endPoint x: 618, endPoint y: 227, distance: 17.6
click at [618, 230] on div "true false true false true false Workflow Set Inputs Inputs Power Agent Identif…" at bounding box center [379, 278] width 718 height 516
drag, startPoint x: 618, startPoint y: 175, endPoint x: 613, endPoint y: 332, distance: 157.7
click at [618, 358] on div "true false true false true false Workflow Set Inputs Inputs Power Agent Identif…" at bounding box center [379, 278] width 718 height 516
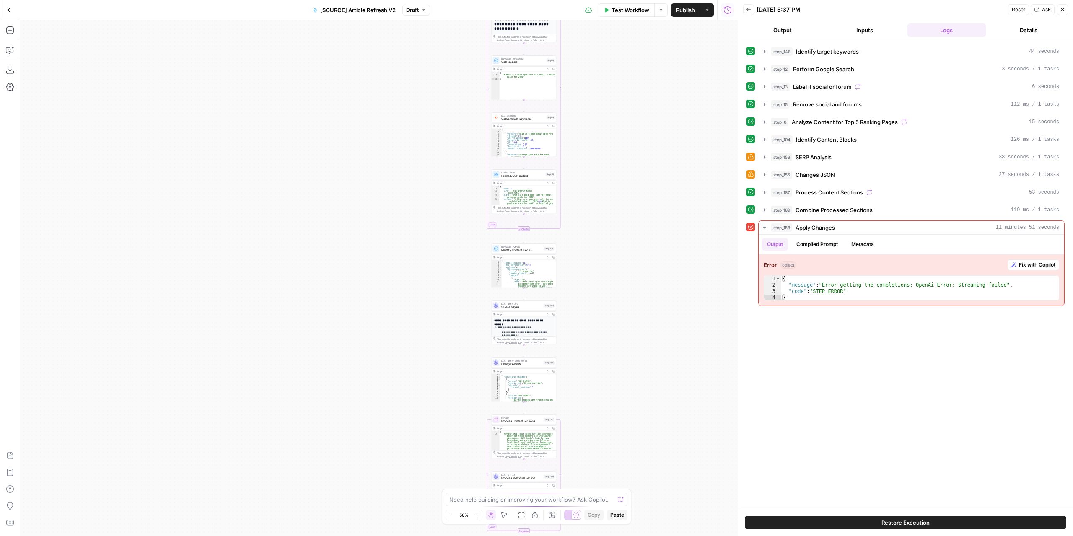
drag, startPoint x: 622, startPoint y: 156, endPoint x: 605, endPoint y: 326, distance: 171.1
click at [605, 331] on div "true false true false true false Workflow Set Inputs Inputs Power Agent Identif…" at bounding box center [379, 278] width 718 height 516
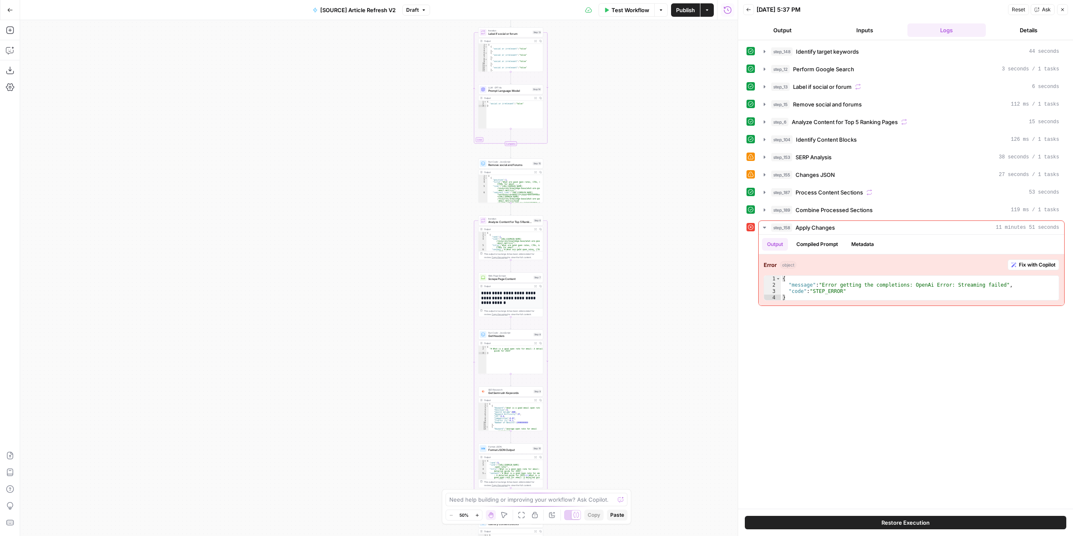
drag, startPoint x: 605, startPoint y: 203, endPoint x: 610, endPoint y: 161, distance: 42.3
click at [607, 340] on div "true false true false true false Workflow Set Inputs Inputs Power Agent Identif…" at bounding box center [379, 278] width 718 height 516
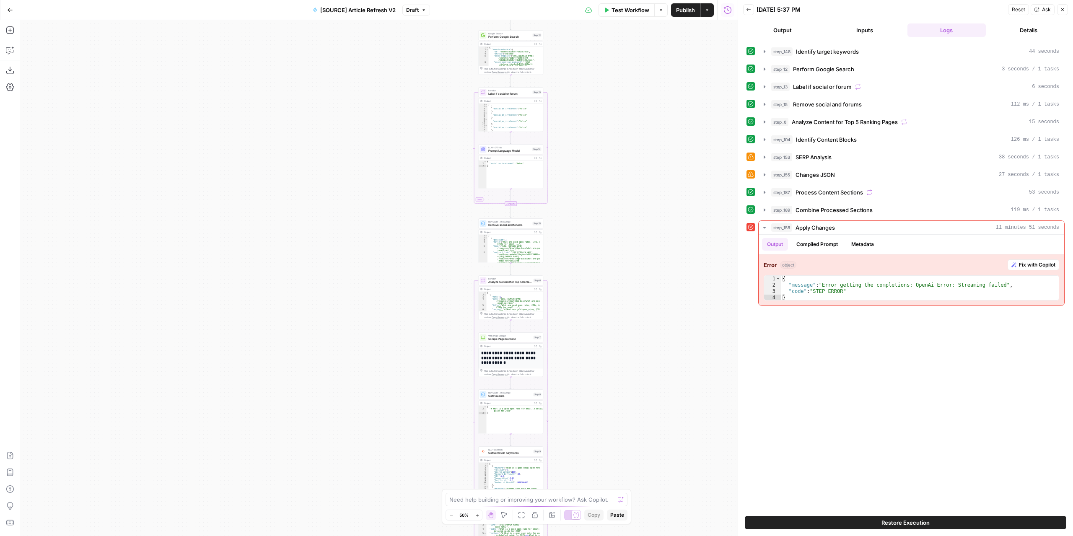
drag, startPoint x: 610, startPoint y: 161, endPoint x: 599, endPoint y: 285, distance: 123.8
click at [600, 286] on div "true false true false true false Workflow Set Inputs Inputs Power Agent Identif…" at bounding box center [379, 278] width 718 height 516
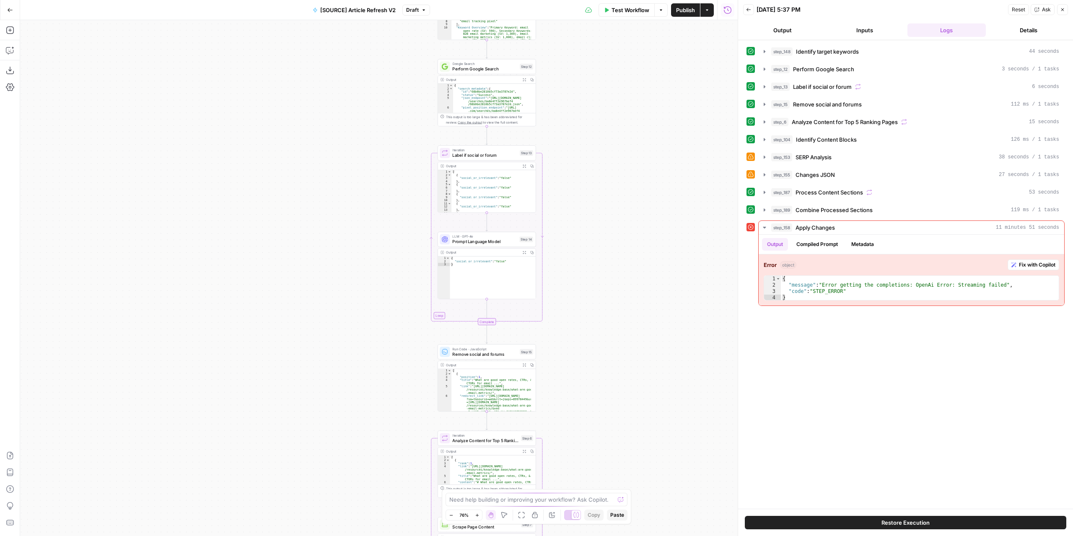
drag, startPoint x: 577, startPoint y: 115, endPoint x: 603, endPoint y: 199, distance: 87.3
click at [577, 111] on div "true false true false true false Workflow Set Inputs Inputs Power Agent Identif…" at bounding box center [379, 278] width 718 height 516
drag, startPoint x: 621, startPoint y: 247, endPoint x: 617, endPoint y: 188, distance: 58.4
click at [622, 171] on div "true false true false true false Workflow Set Inputs Inputs Power Agent Identif…" at bounding box center [379, 278] width 718 height 516
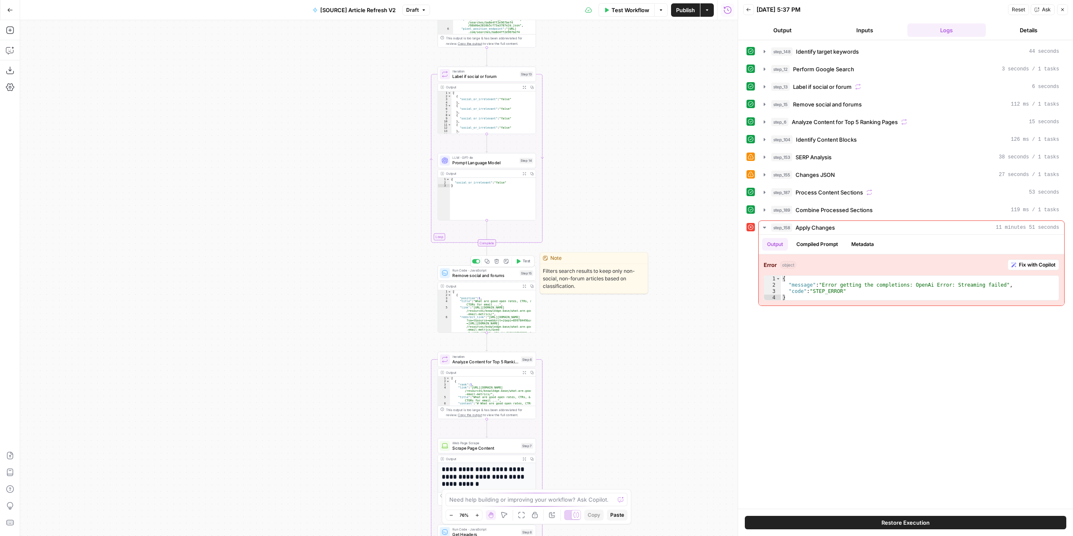
click at [498, 277] on span "Remove social and forums" at bounding box center [484, 275] width 65 height 6
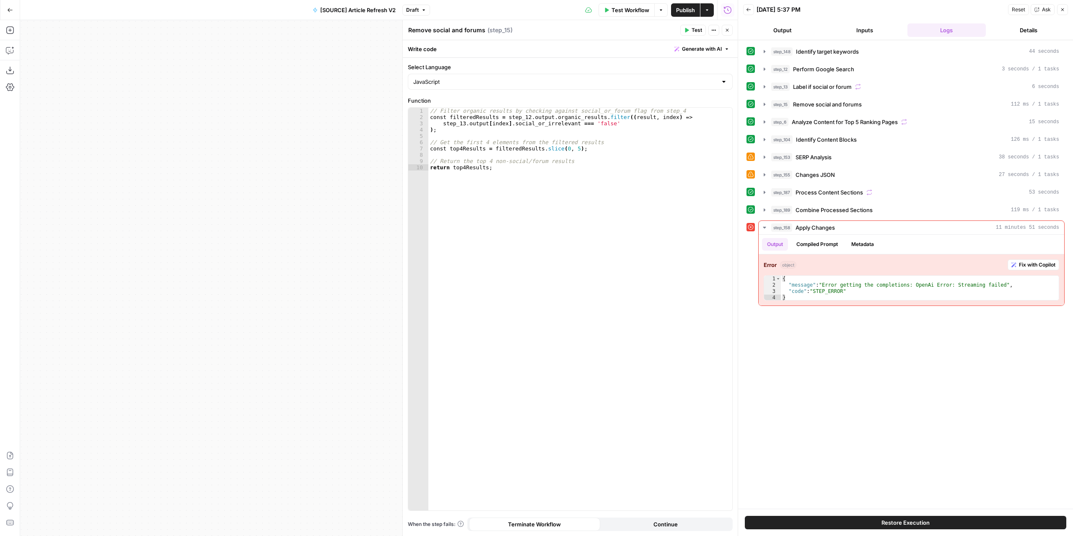
click at [729, 32] on icon "button" at bounding box center [727, 30] width 5 height 5
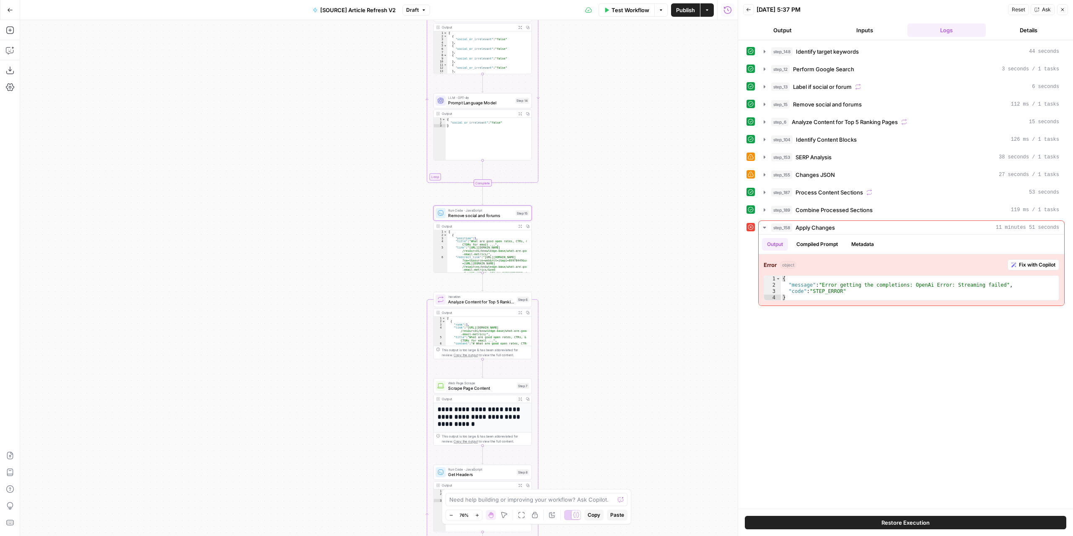
drag, startPoint x: 612, startPoint y: 285, endPoint x: 611, endPoint y: 187, distance: 98.1
click at [611, 187] on div "true false false true false true Workflow Set Inputs Inputs Power Agent Identif…" at bounding box center [379, 278] width 718 height 516
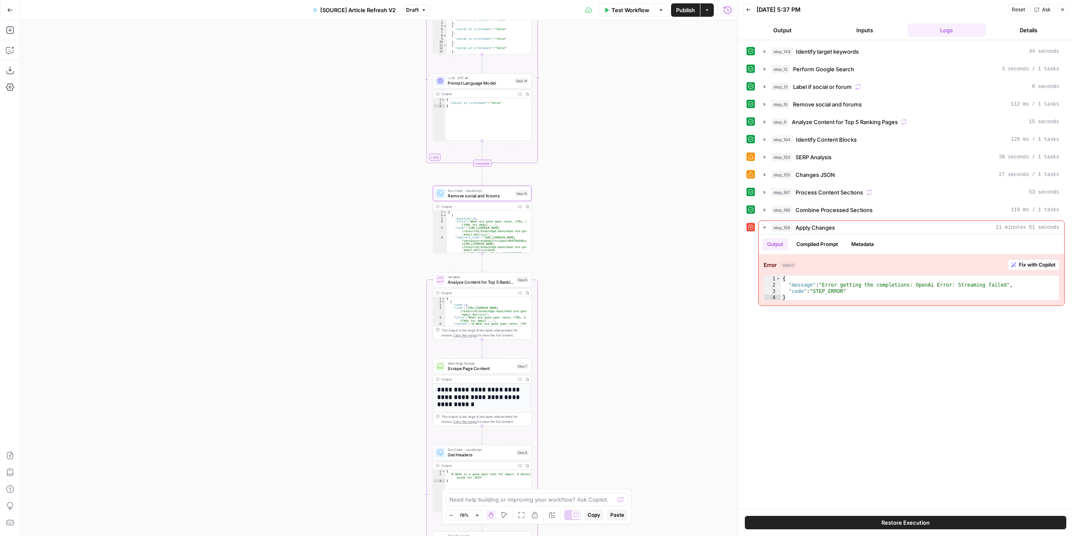
drag, startPoint x: 602, startPoint y: 286, endPoint x: 591, endPoint y: 420, distance: 134.2
click at [594, 423] on div "true false false true false true Workflow Set Inputs Inputs Power Agent Identif…" at bounding box center [379, 278] width 718 height 516
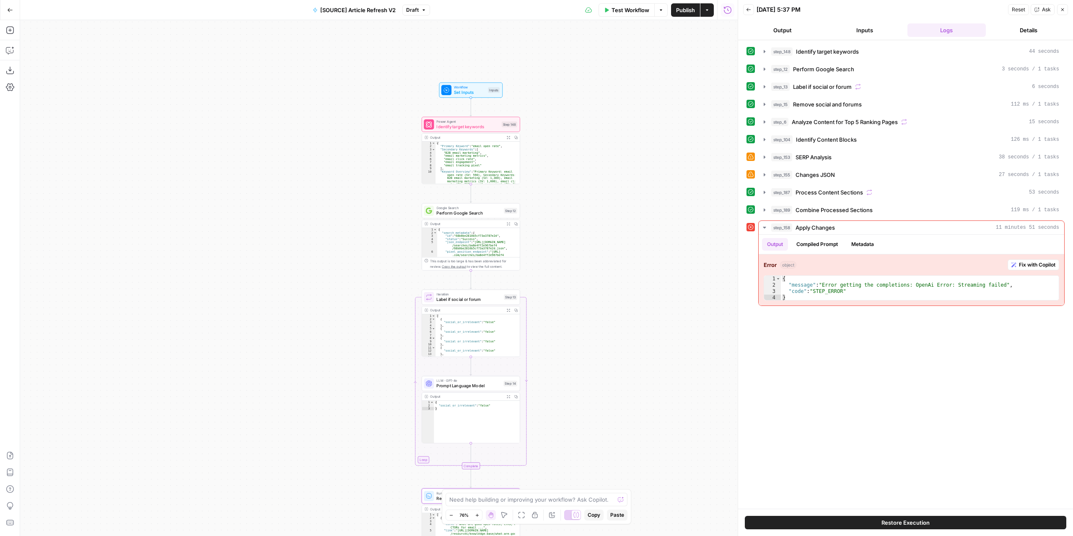
drag, startPoint x: 628, startPoint y: 180, endPoint x: 574, endPoint y: 231, distance: 74.7
click at [625, 345] on div "true false false true false true Workflow Set Inputs Inputs Power Agent Identif…" at bounding box center [379, 278] width 718 height 516
click at [472, 128] on div "Power Agent Identify target keywords Step 148 Copy step Delete step Edit Note T…" at bounding box center [470, 122] width 99 height 15
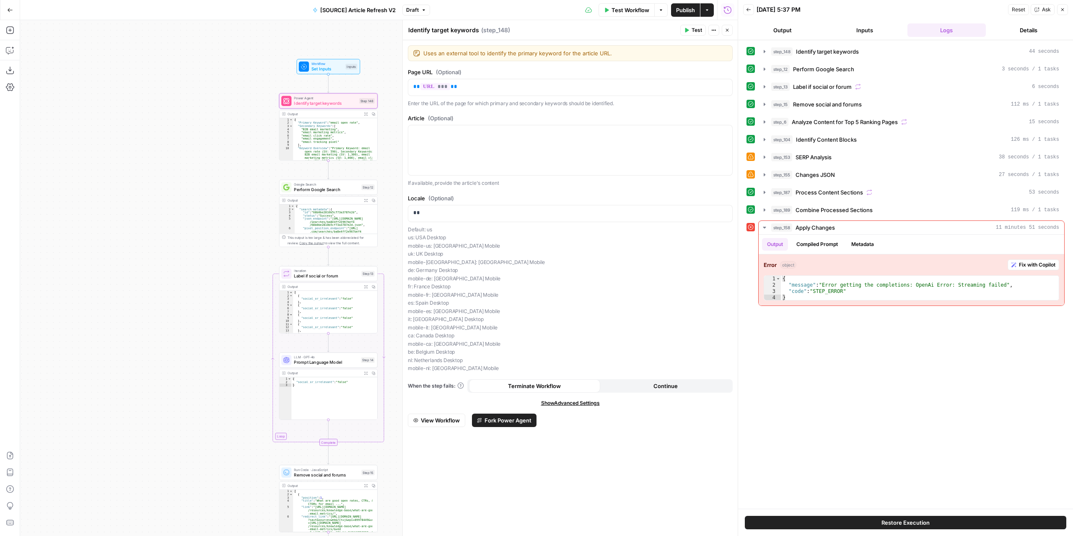
drag, startPoint x: 353, startPoint y: 160, endPoint x: 211, endPoint y: 138, distance: 143.8
click at [211, 138] on div "true false false true false true Workflow Set Inputs Inputs Power Agent Identif…" at bounding box center [379, 278] width 718 height 516
click at [512, 420] on span "Fork Power Agent" at bounding box center [508, 420] width 47 height 8
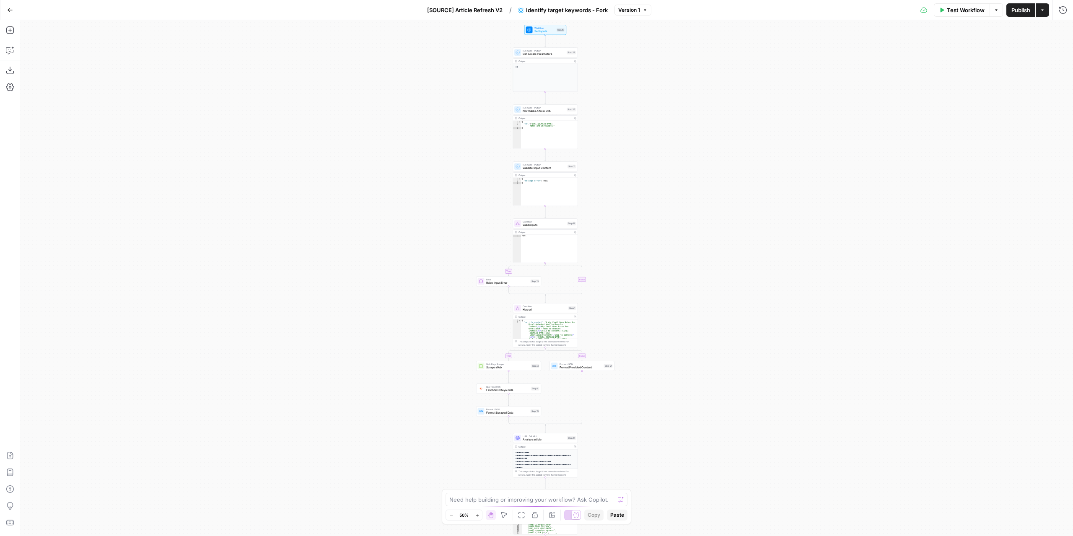
drag, startPoint x: 658, startPoint y: 189, endPoint x: 657, endPoint y: 366, distance: 177.3
click at [657, 366] on div "true false true false Workflow Set Inputs Inputs Run Code · Python Get Locale P…" at bounding box center [546, 278] width 1053 height 516
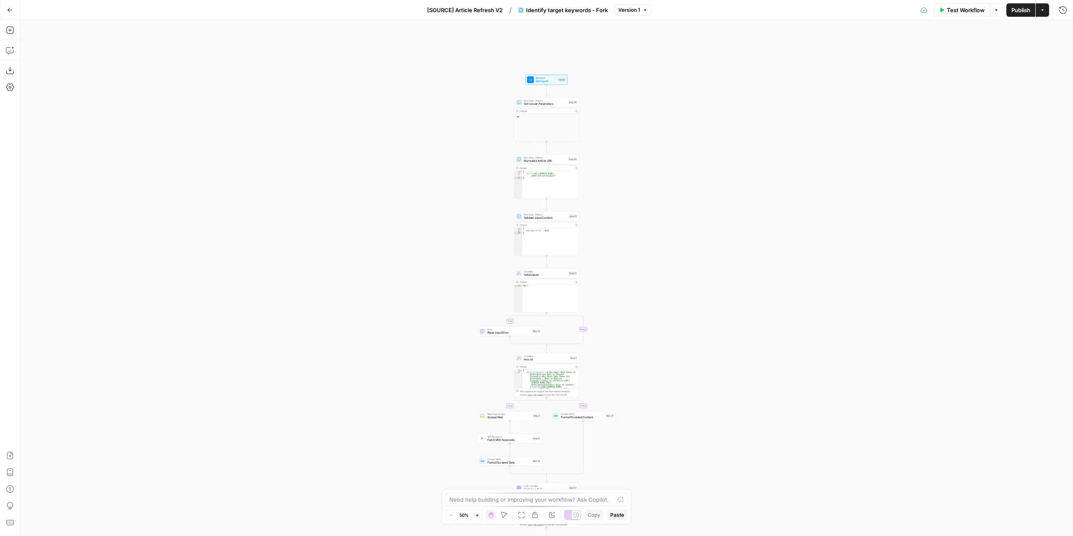
drag, startPoint x: 666, startPoint y: 252, endPoint x: 667, endPoint y: 271, distance: 19.3
click at [667, 271] on div "true false true false Workflow Set Inputs Inputs Run Code · Python Get Locale P…" at bounding box center [546, 278] width 1053 height 516
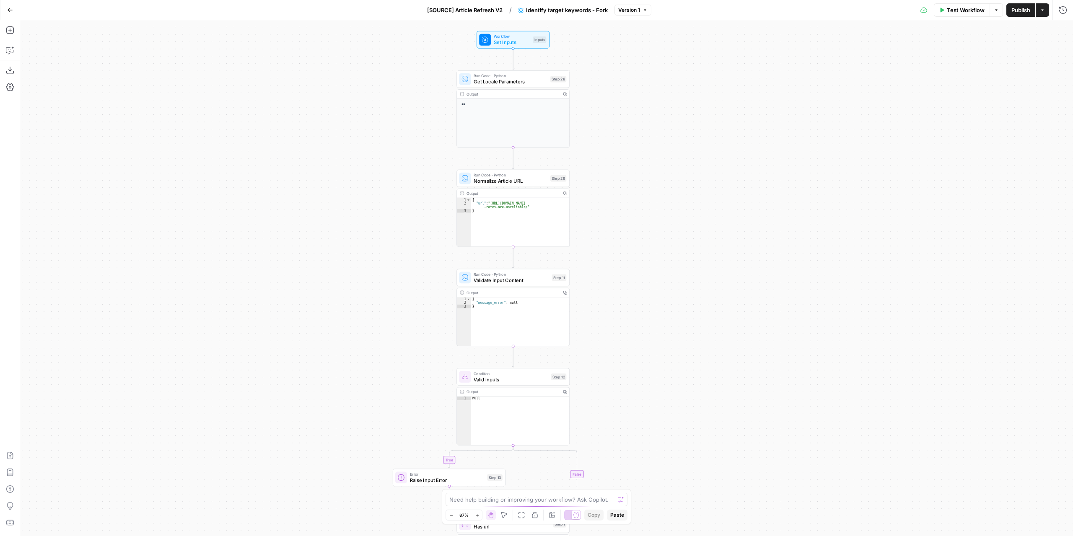
drag, startPoint x: 596, startPoint y: 112, endPoint x: 605, endPoint y: 136, distance: 26.5
click at [605, 136] on div "true false true false Workflow Set Inputs Inputs Run Code · Python Get Locale P…" at bounding box center [546, 278] width 1053 height 516
drag, startPoint x: 629, startPoint y: 292, endPoint x: 633, endPoint y: 194, distance: 97.8
click at [633, 194] on div "true false true false Workflow Set Inputs Inputs Run Code · Python Get Locale P…" at bounding box center [546, 278] width 1053 height 516
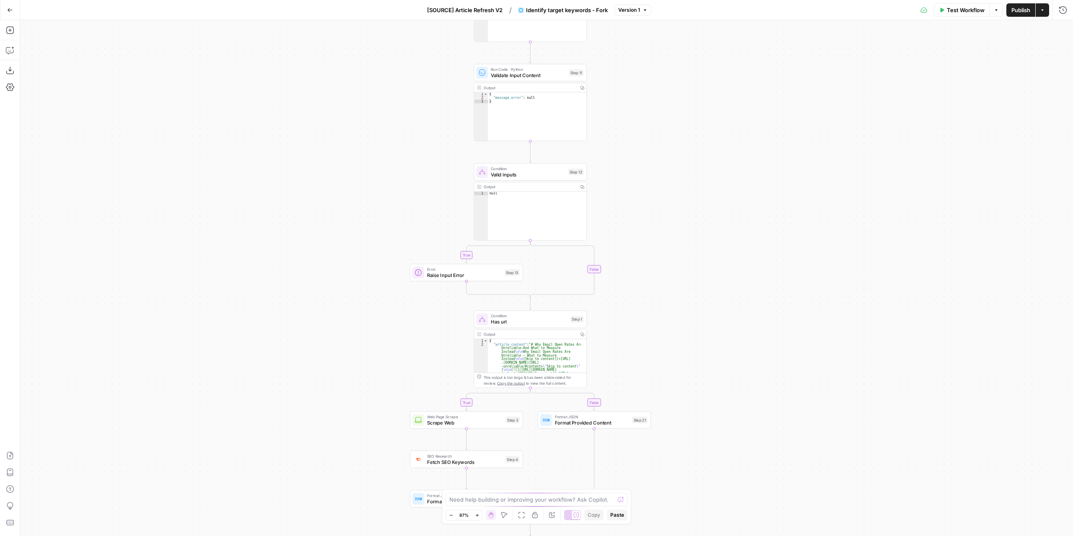
drag, startPoint x: 646, startPoint y: 361, endPoint x: 656, endPoint y: 215, distance: 146.2
click at [656, 215] on div "true false true false Workflow Set Inputs Inputs Run Code · Python Get Locale P…" at bounding box center [546, 278] width 1053 height 516
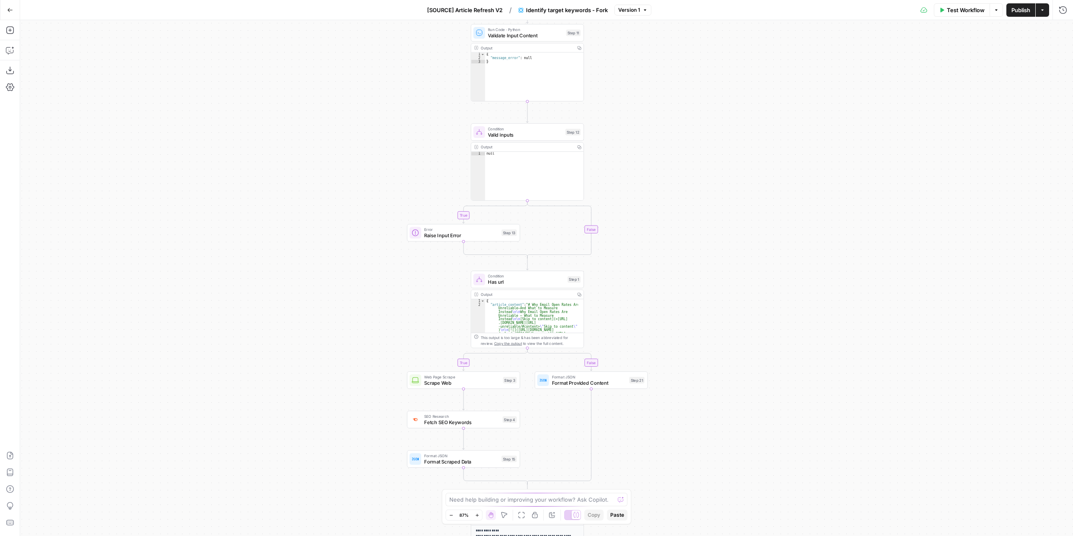
drag, startPoint x: 681, startPoint y: 349, endPoint x: 663, endPoint y: 213, distance: 137.8
click at [663, 213] on div "true false true false Workflow Set Inputs Inputs Run Code · Python Get Locale P…" at bounding box center [546, 278] width 1053 height 516
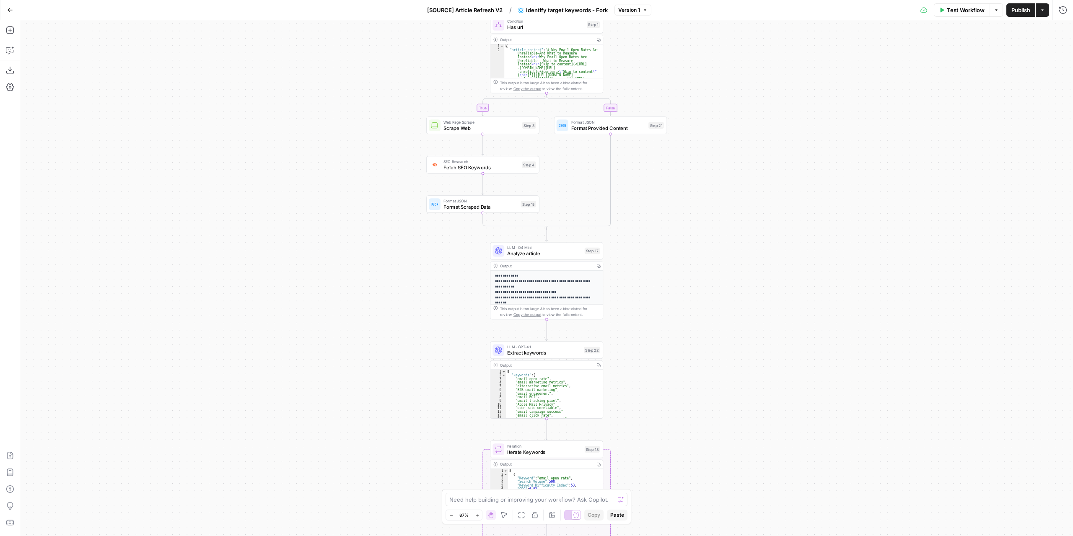
drag, startPoint x: 667, startPoint y: 390, endPoint x: 703, endPoint y: 272, distance: 123.4
click at [704, 270] on div "true false true false Workflow Set Inputs Inputs Run Code · Python Get Locale P…" at bounding box center [546, 278] width 1053 height 516
drag, startPoint x: 704, startPoint y: 319, endPoint x: 714, endPoint y: 223, distance: 96.1
click at [717, 232] on div "true false true false Workflow Set Inputs Inputs Run Code · Python Get Locale P…" at bounding box center [546, 278] width 1053 height 516
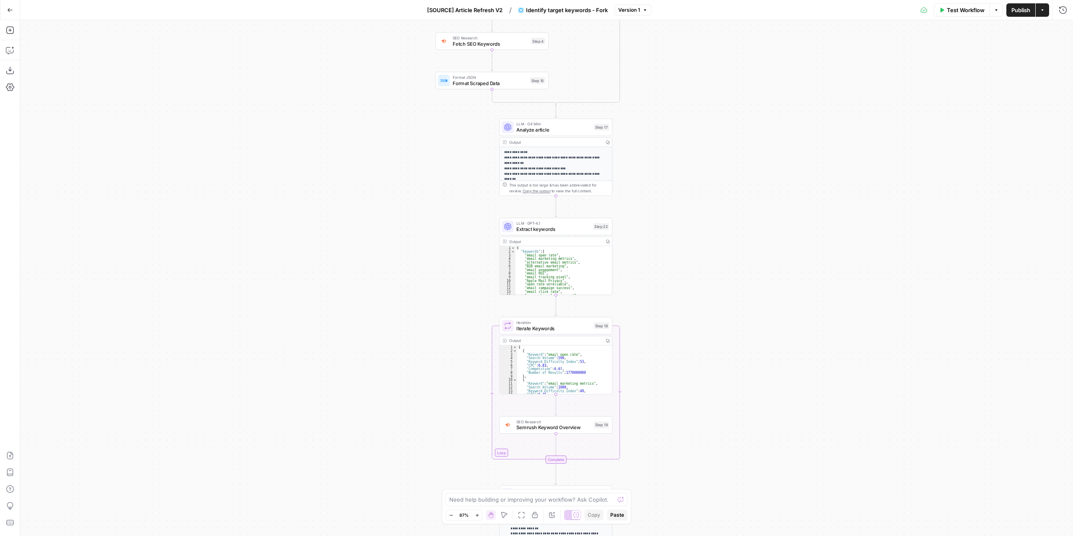
drag, startPoint x: 732, startPoint y: 313, endPoint x: 711, endPoint y: 223, distance: 91.6
click at [713, 234] on div "true false true false Workflow Set Inputs Inputs Run Code · Python Get Locale P…" at bounding box center [546, 278] width 1053 height 516
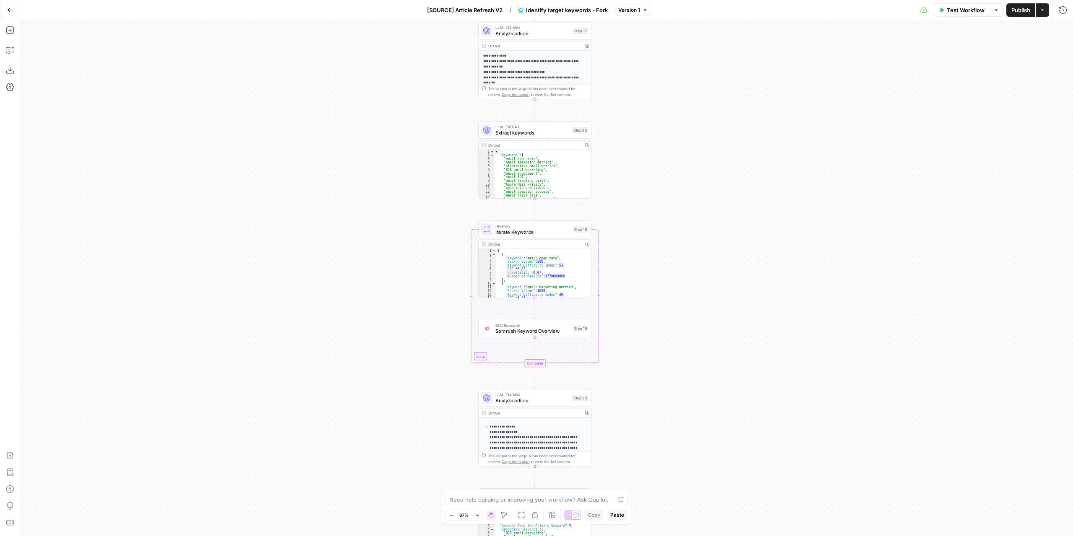
drag, startPoint x: 722, startPoint y: 265, endPoint x: 721, endPoint y: 223, distance: 42.8
click at [721, 224] on div "true false true false Workflow Set Inputs Inputs Run Code · Python Get Locale P…" at bounding box center [546, 278] width 1053 height 516
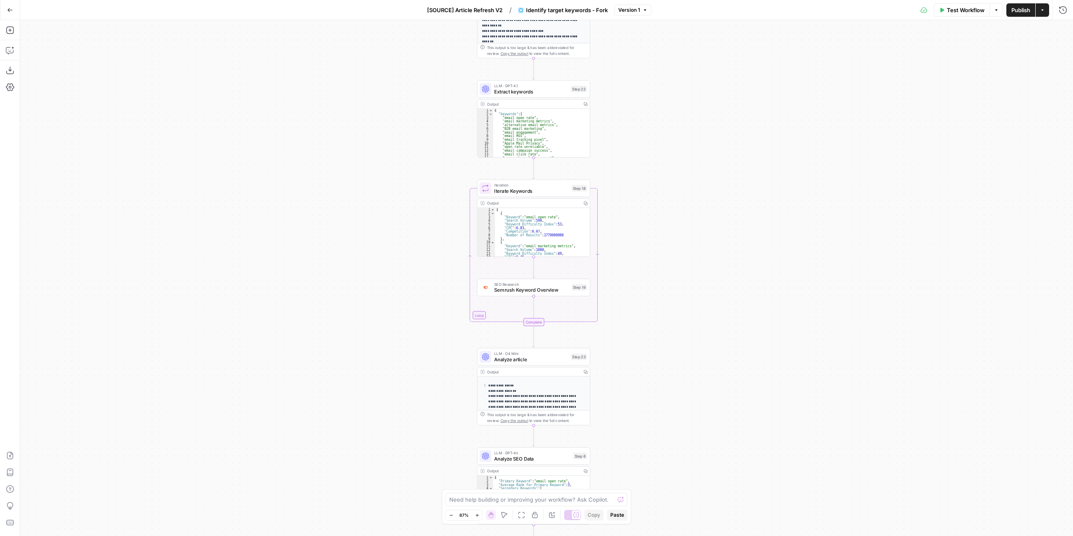
click at [5, 10] on button "Go Back" at bounding box center [10, 10] width 15 height 15
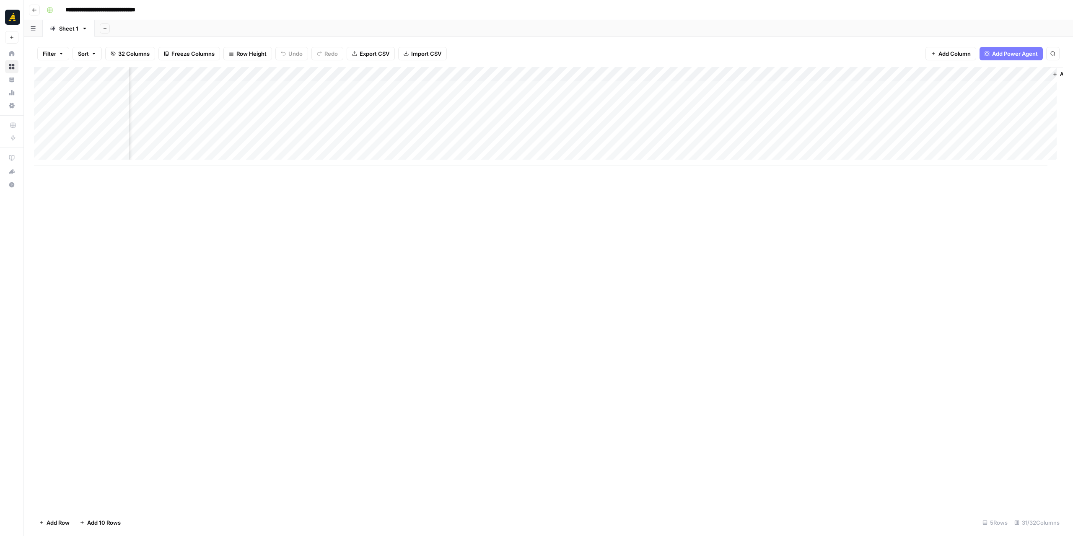
scroll to position [0, 1654]
click at [641, 89] on div "Add Column" at bounding box center [548, 116] width 1029 height 99
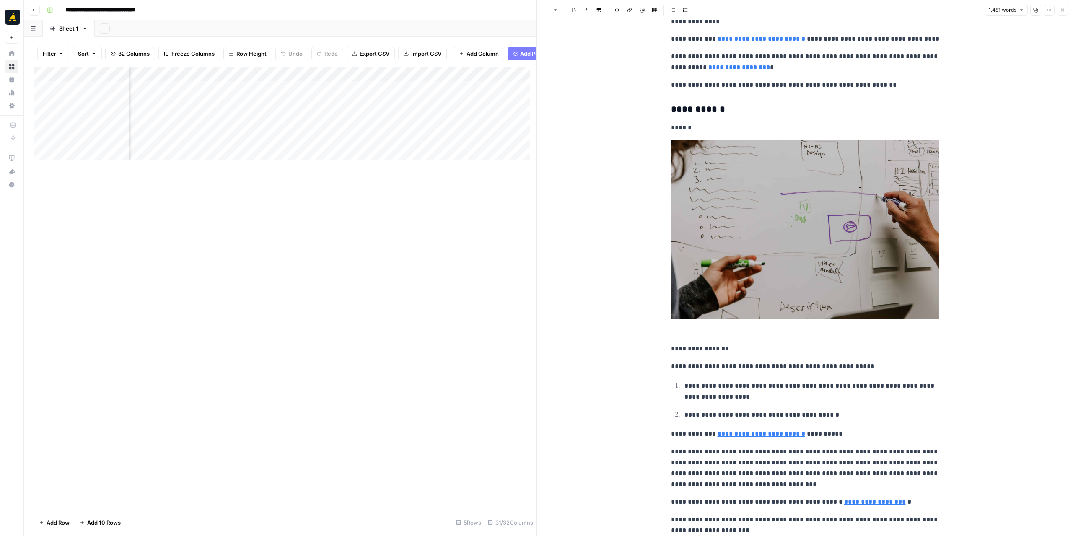
scroll to position [0, 2010]
click at [457, 100] on div "Add Column" at bounding box center [285, 116] width 503 height 99
click at [491, 135] on div "Add Column" at bounding box center [285, 116] width 503 height 99
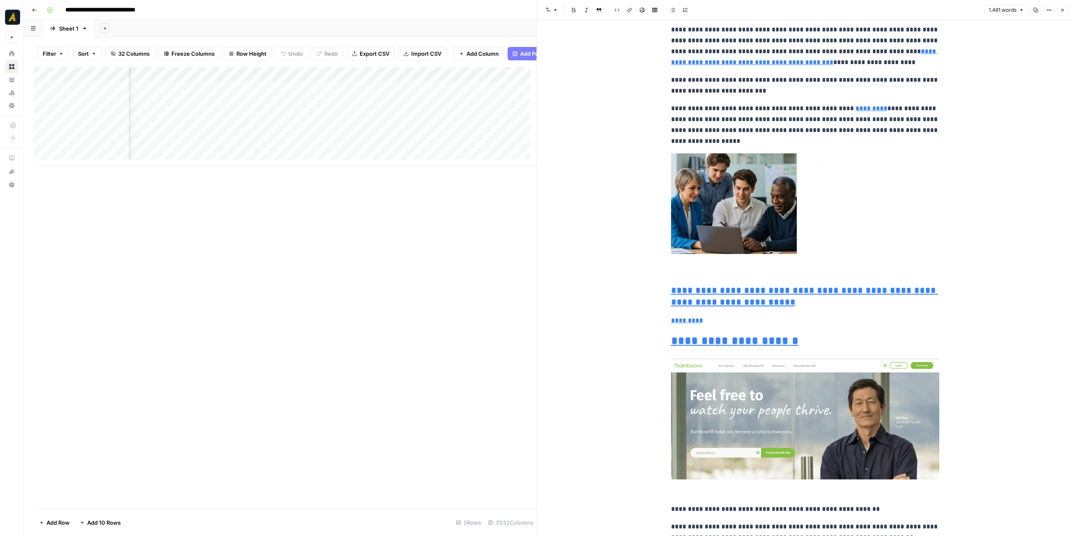
type input "[URL][DOMAIN_NAME]"
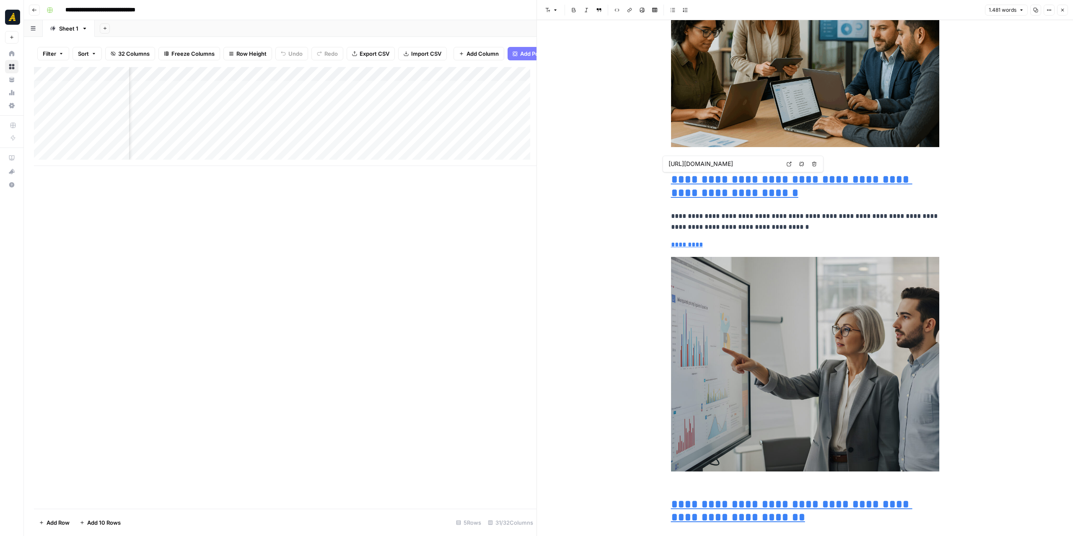
type input "[URL][DOMAIN_NAME]"
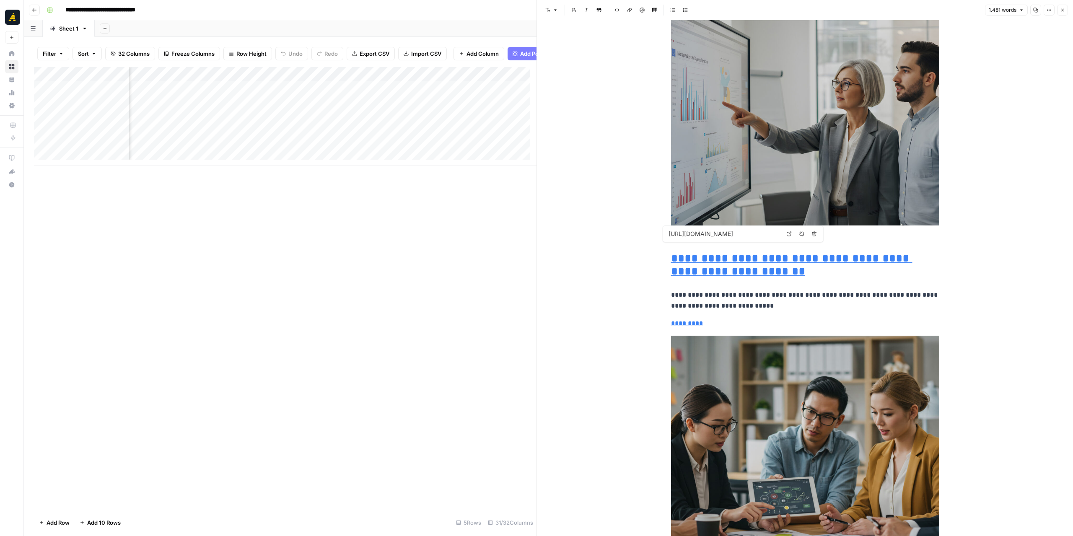
type input "[URL][DOMAIN_NAME]"
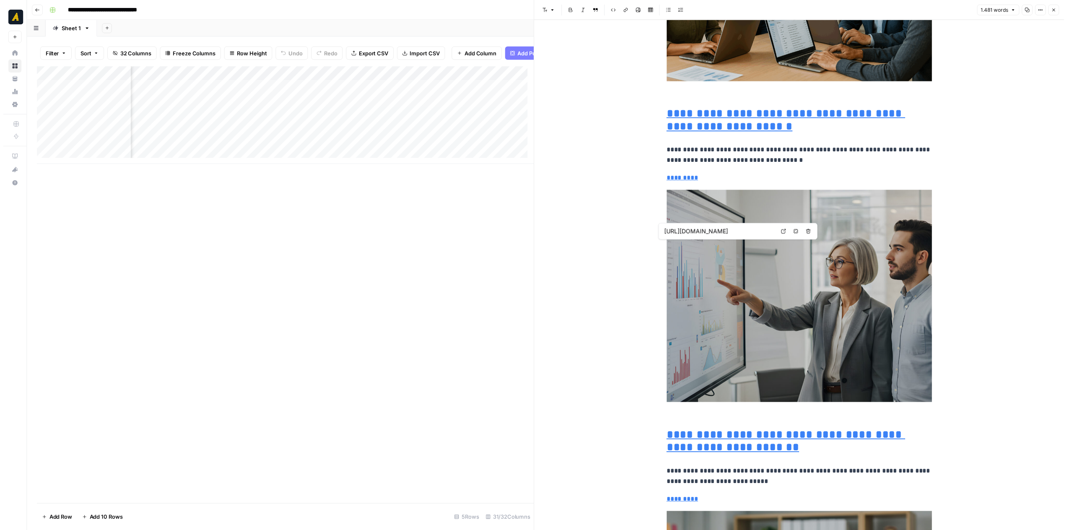
scroll to position [2893, 0]
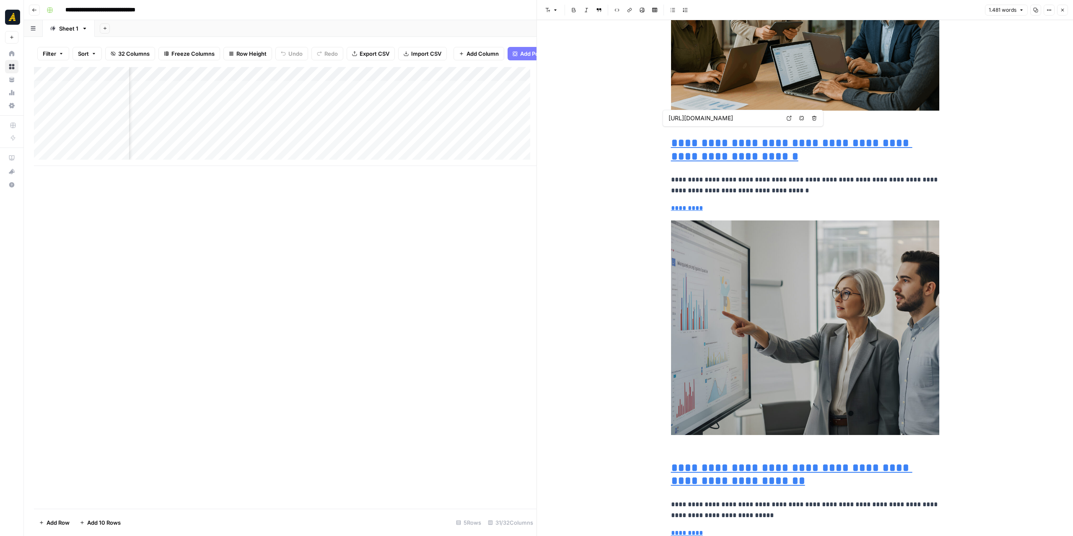
click at [1066, 12] on button "Close" at bounding box center [1062, 10] width 11 height 11
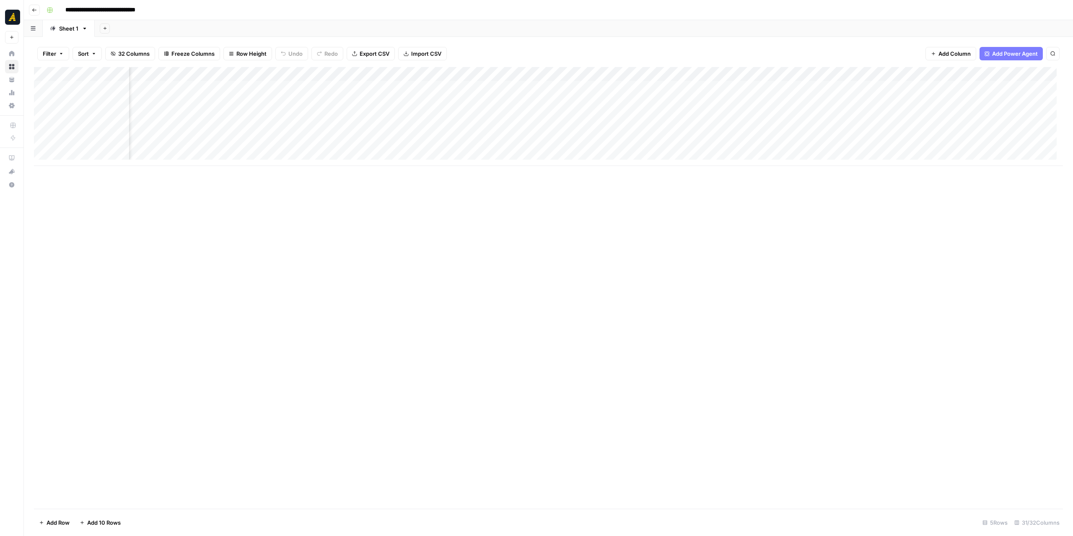
scroll to position [0, 67]
